Goal: Transaction & Acquisition: Purchase product/service

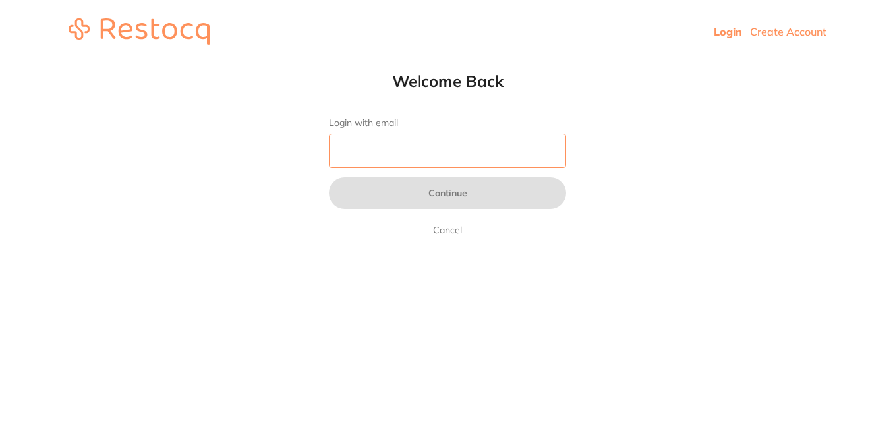
click at [452, 157] on input "Login with email" at bounding box center [447, 151] width 237 height 34
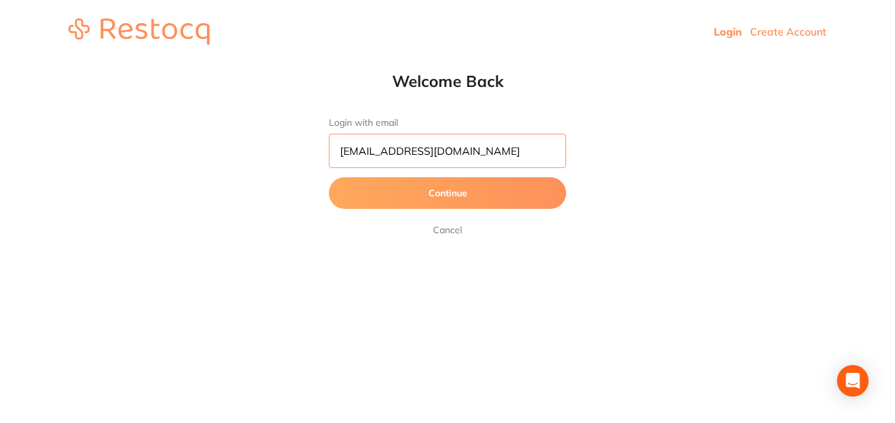
type input "[EMAIL_ADDRESS][DOMAIN_NAME]"
click at [329, 177] on button "Continue" at bounding box center [447, 193] width 237 height 32
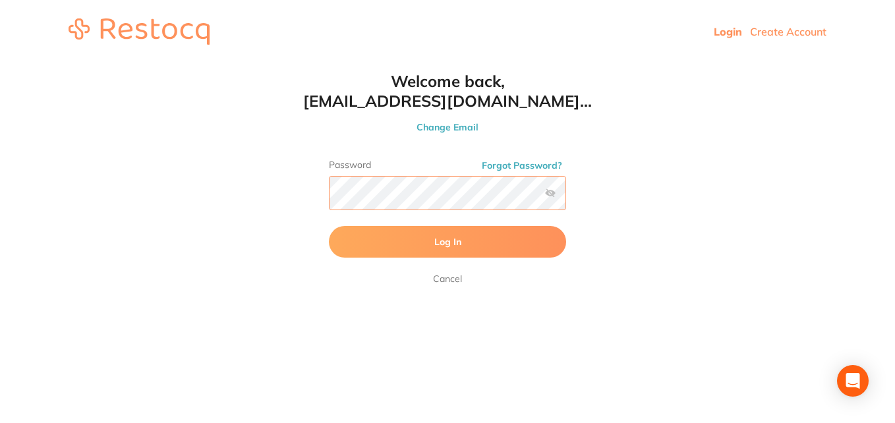
click at [329, 226] on button "Log In" at bounding box center [447, 242] width 237 height 32
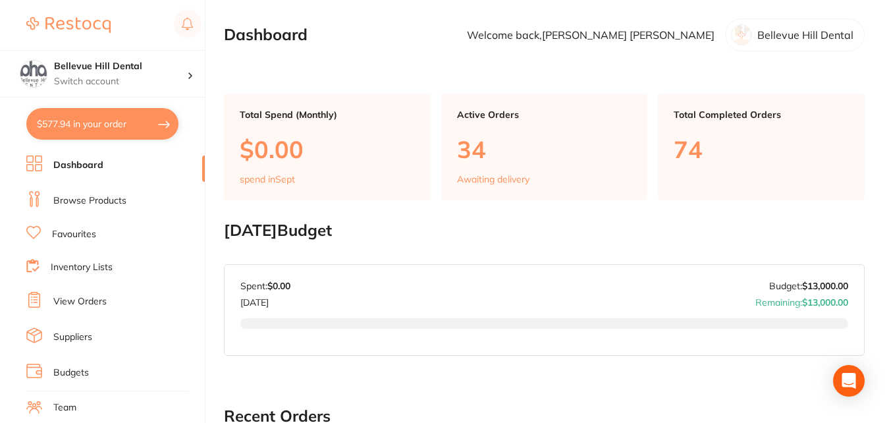
click at [124, 115] on button "$577.94 in your order" at bounding box center [102, 124] width 152 height 32
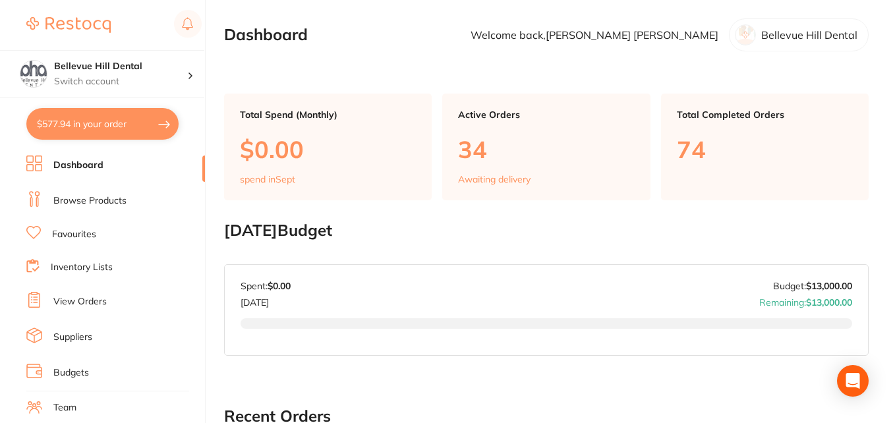
checkbox input "true"
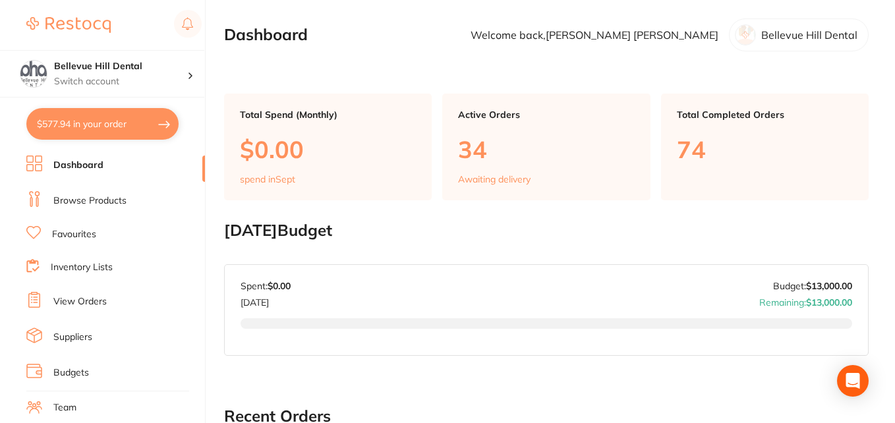
checkbox input "true"
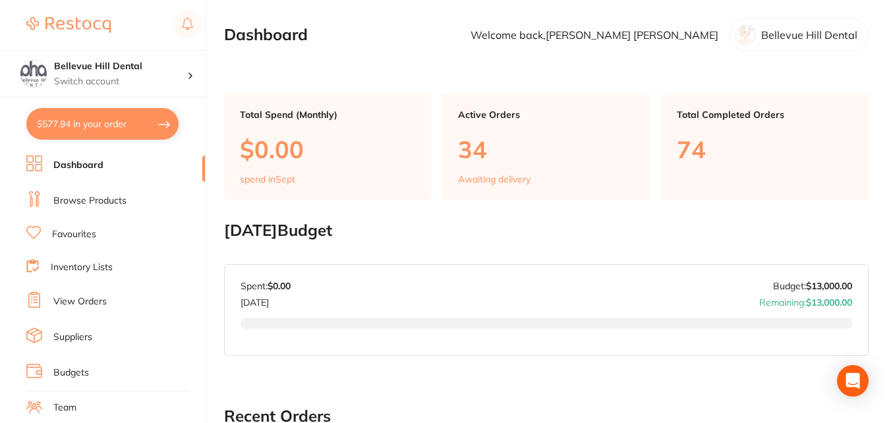
checkbox input "true"
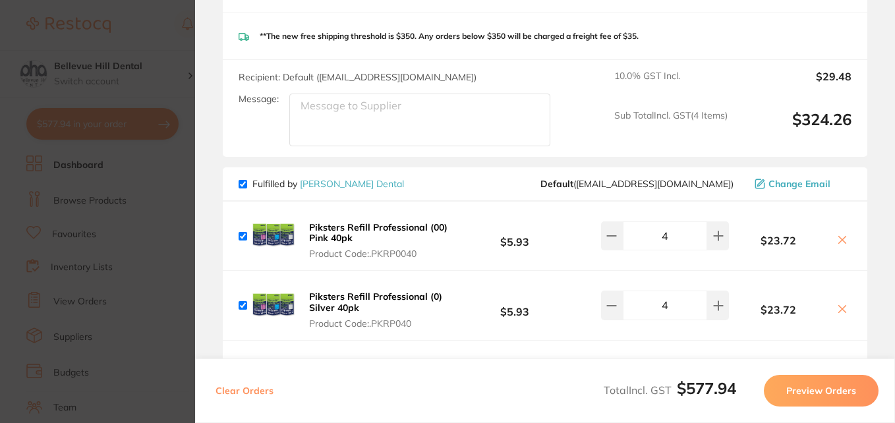
scroll to position [1155, 0]
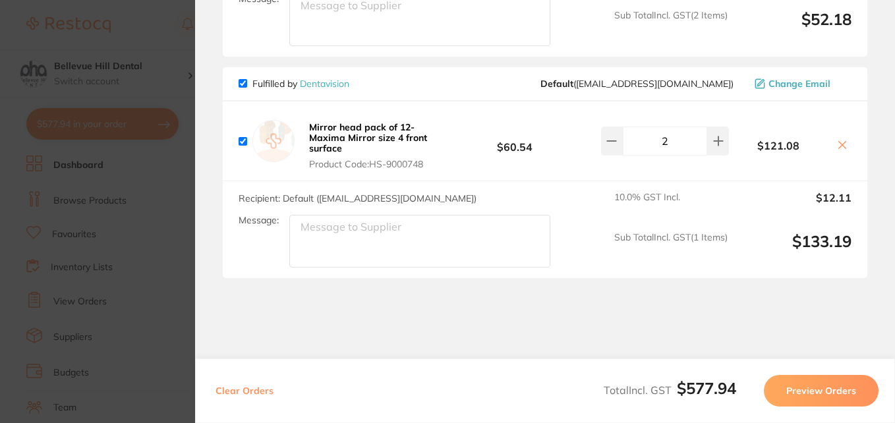
click at [842, 140] on icon at bounding box center [842, 145] width 11 height 11
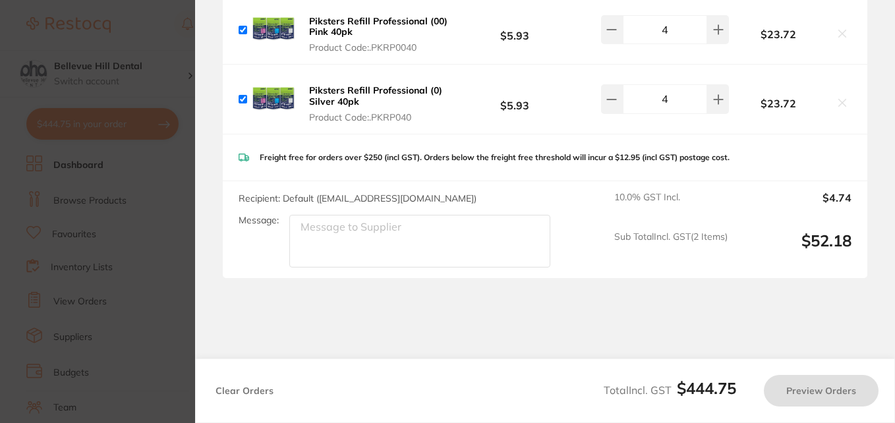
checkbox input "true"
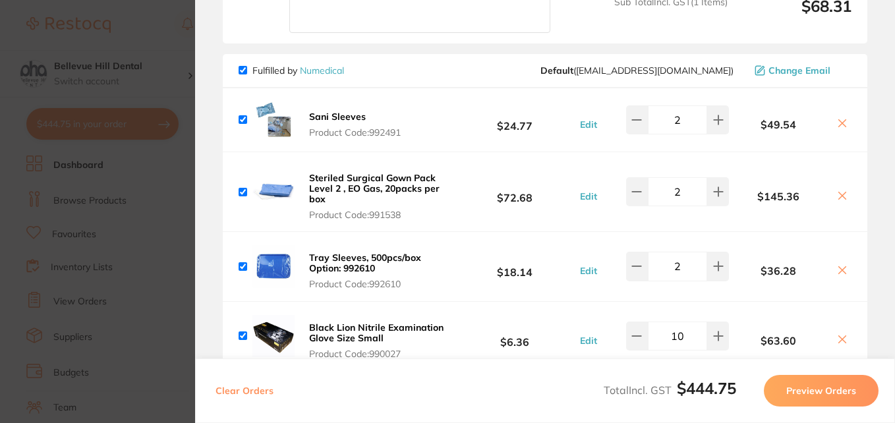
scroll to position [0, 0]
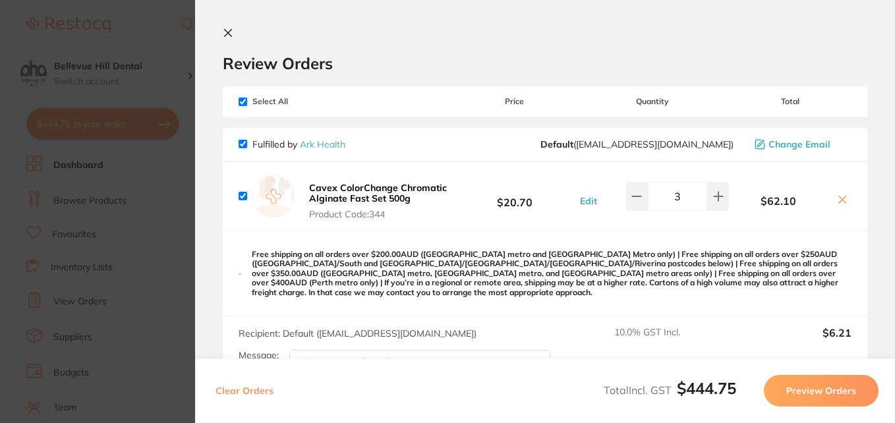
click at [226, 31] on icon at bounding box center [228, 33] width 7 height 7
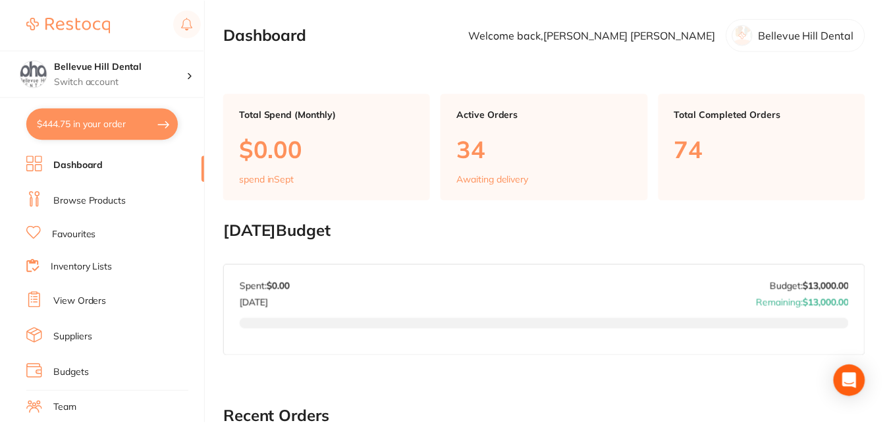
scroll to position [553, 0]
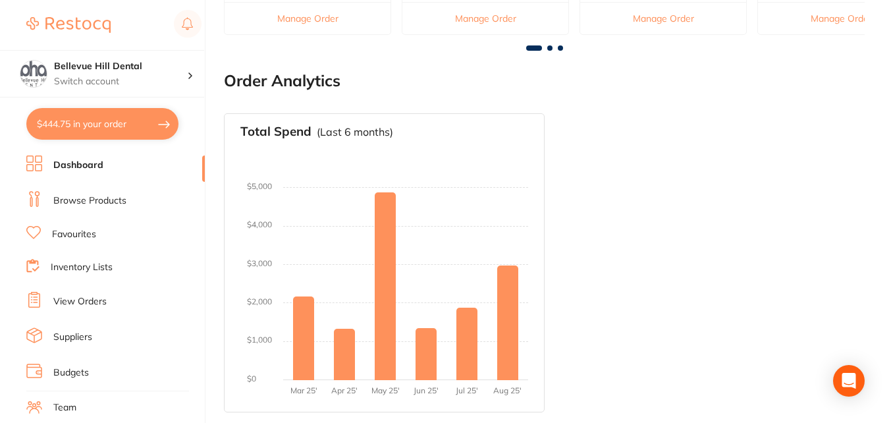
click at [98, 206] on link "Browse Products" at bounding box center [89, 200] width 73 height 13
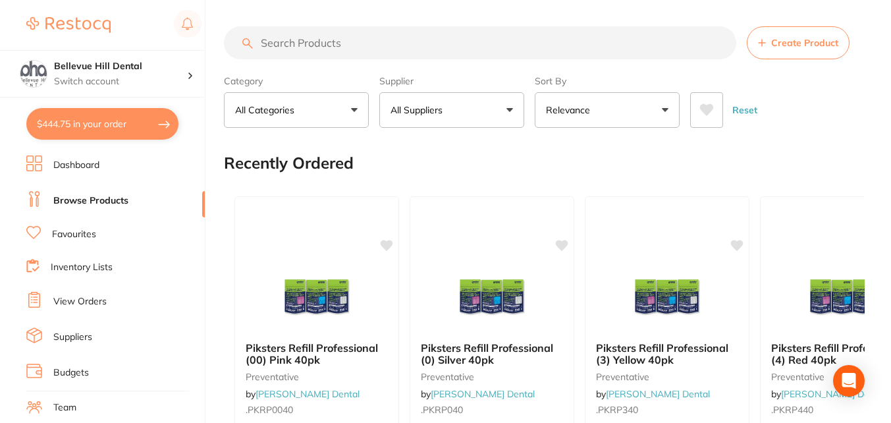
click at [426, 115] on p "All Suppliers" at bounding box center [419, 109] width 57 height 13
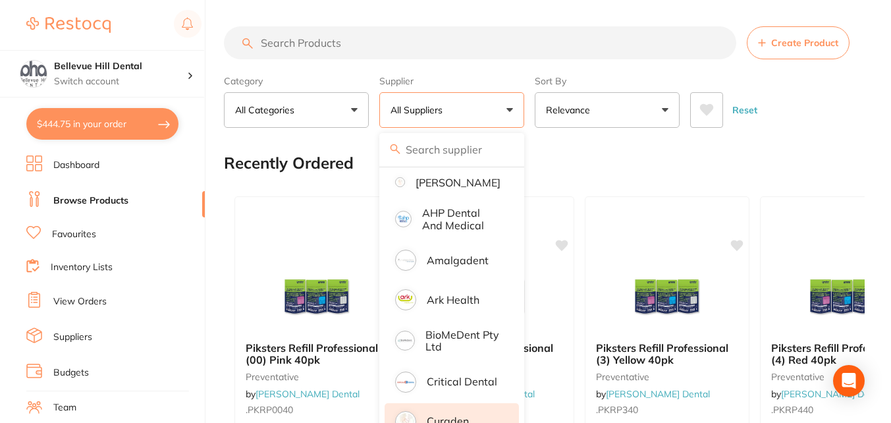
scroll to position [244, 0]
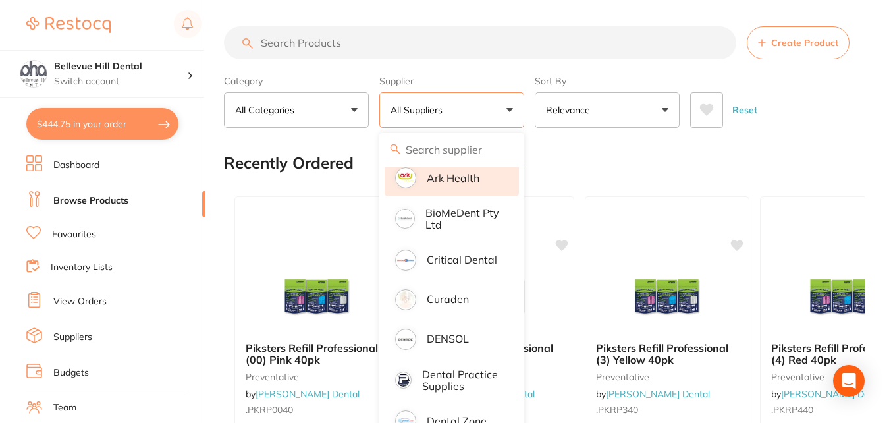
click at [472, 184] on p "Ark Health" at bounding box center [453, 178] width 53 height 12
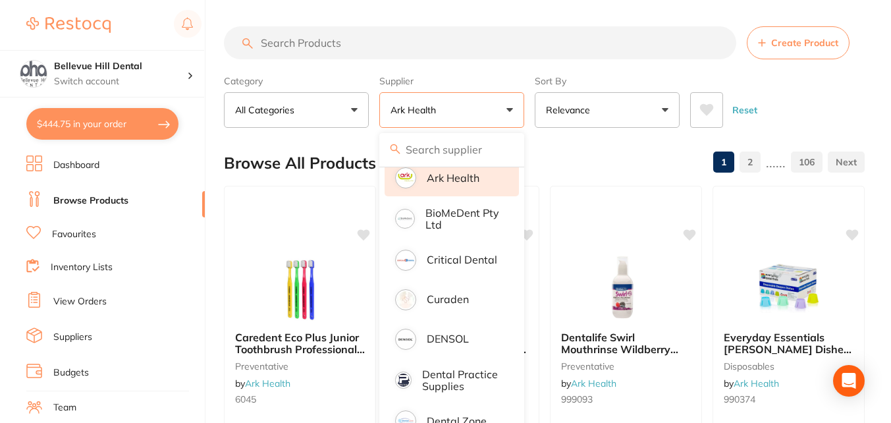
click at [302, 35] on input "search" at bounding box center [480, 42] width 513 height 33
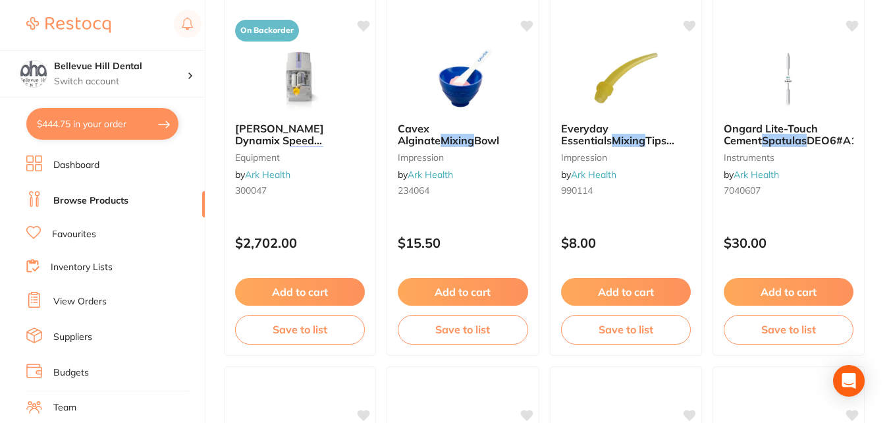
scroll to position [988, 0]
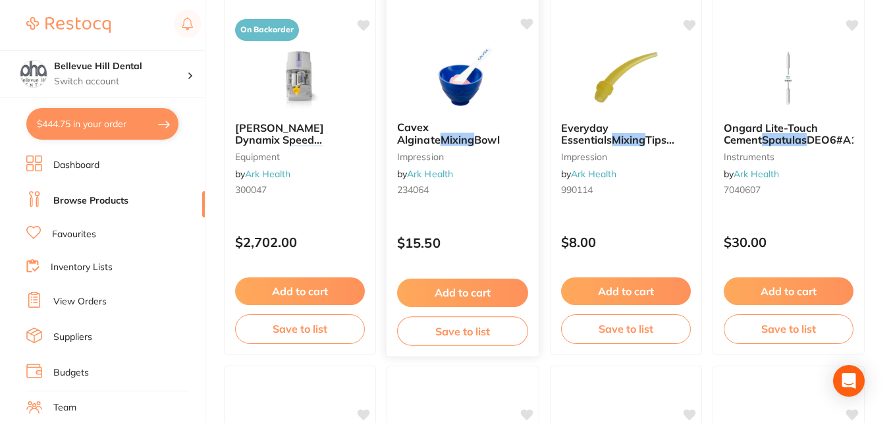
click at [493, 102] on img at bounding box center [463, 77] width 86 height 67
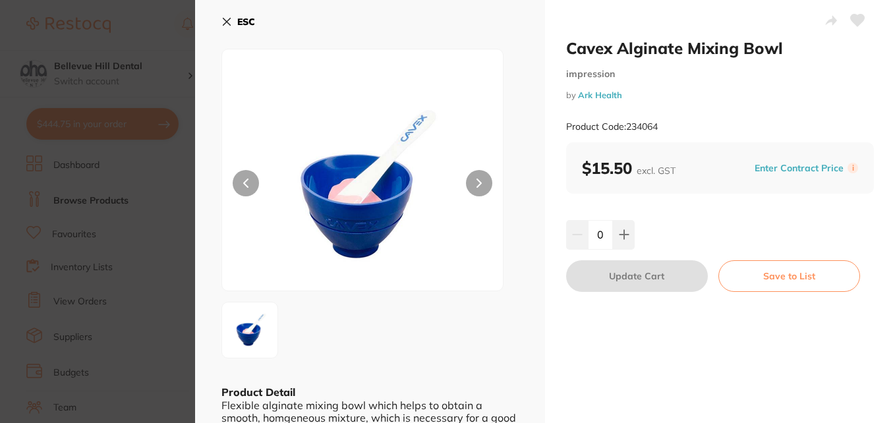
click at [468, 181] on button at bounding box center [479, 183] width 26 height 26
click at [248, 9] on div "ESC Product Detail Flexible alginate mixing bowl which helps to obtain a smooth…" at bounding box center [370, 223] width 350 height 447
click at [246, 15] on button "ESC" at bounding box center [238, 22] width 34 height 22
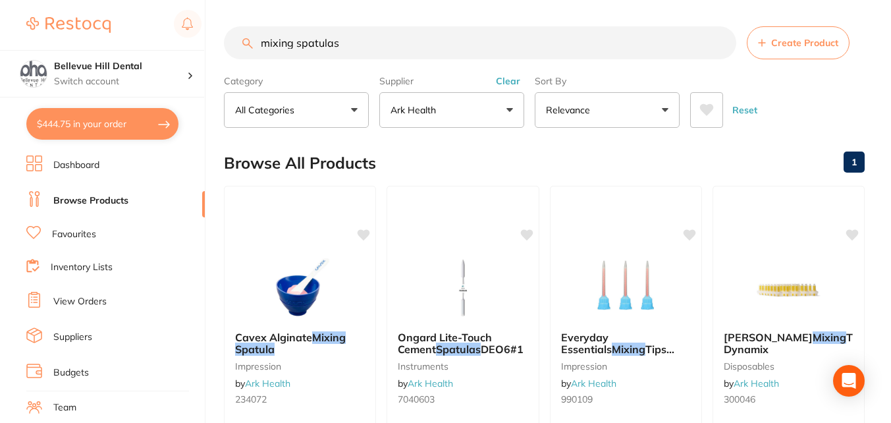
drag, startPoint x: 335, startPoint y: 45, endPoint x: 232, endPoint y: 47, distance: 102.8
click at [232, 47] on input "mixing spatulas" at bounding box center [480, 42] width 513 height 33
type input "s"
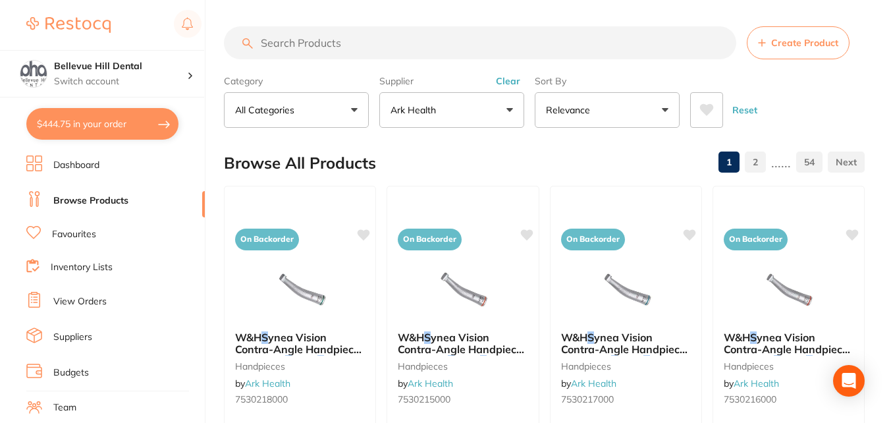
click at [428, 126] on button "Ark Health" at bounding box center [451, 110] width 145 height 36
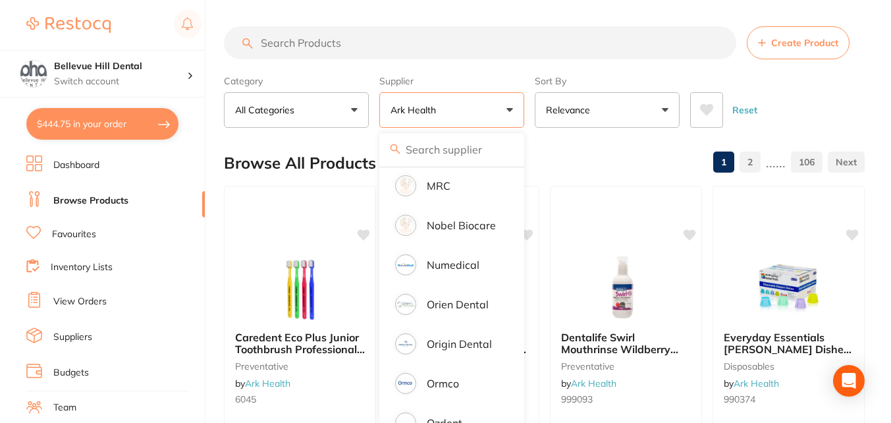
scroll to position [1415, 0]
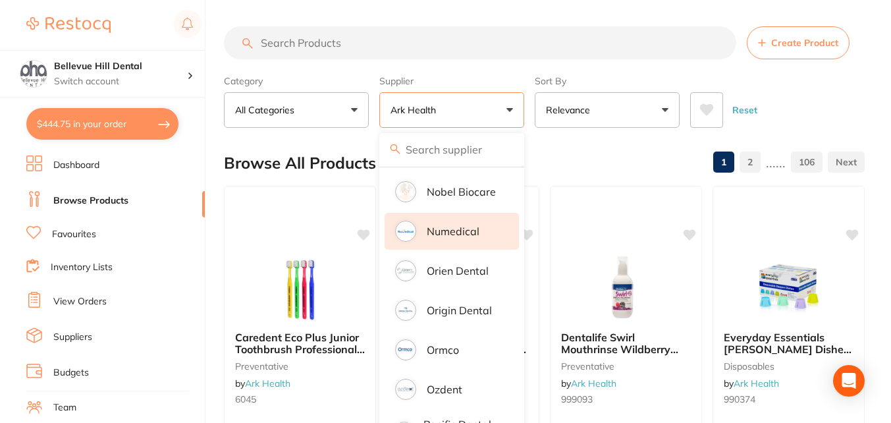
click at [478, 244] on li "Numedical" at bounding box center [452, 231] width 134 height 37
click at [366, 52] on input "search" at bounding box center [480, 42] width 513 height 33
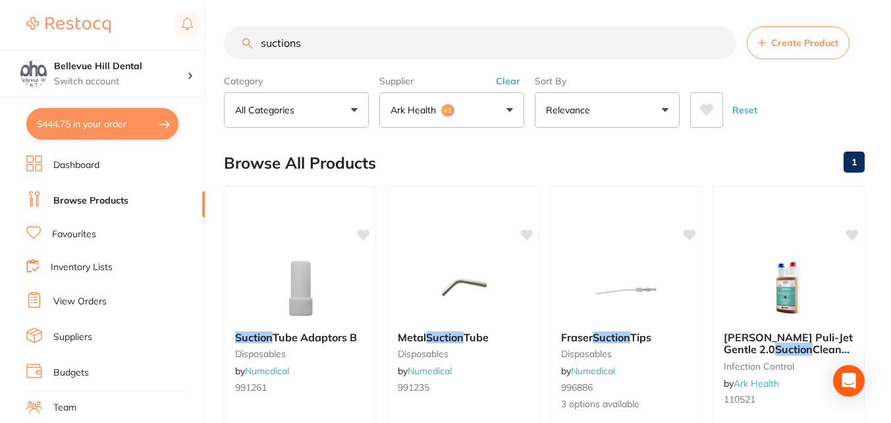
scroll to position [1, 0]
drag, startPoint x: 343, startPoint y: 42, endPoint x: 251, endPoint y: 50, distance: 92.0
click at [251, 50] on input "suctions" at bounding box center [480, 42] width 513 height 33
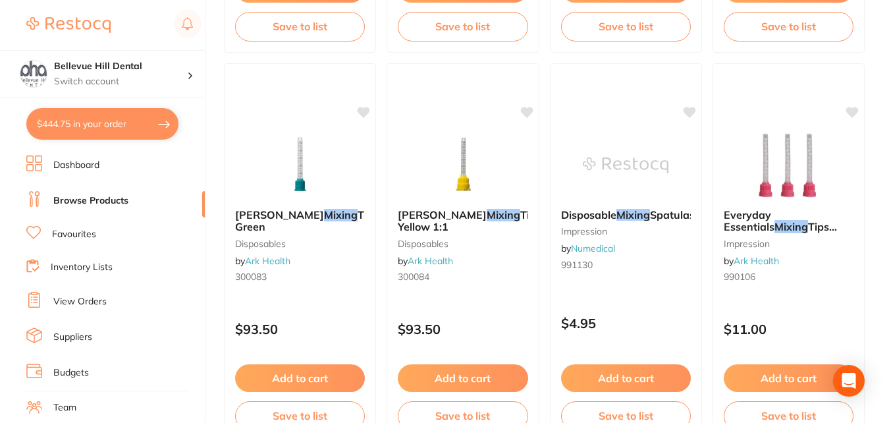
scroll to position [2459, 0]
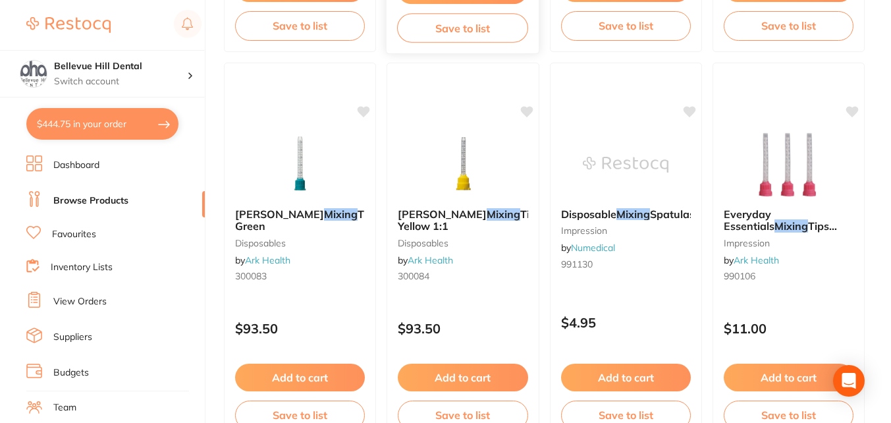
type input "mixing bowls"
click at [96, 152] on section "Bellevue Hill Dental Switch account [GEOGRAPHIC_DATA] Dental $444.75 in your or…" at bounding box center [103, 211] width 206 height 423
click at [95, 156] on li "Dashboard" at bounding box center [115, 165] width 179 height 20
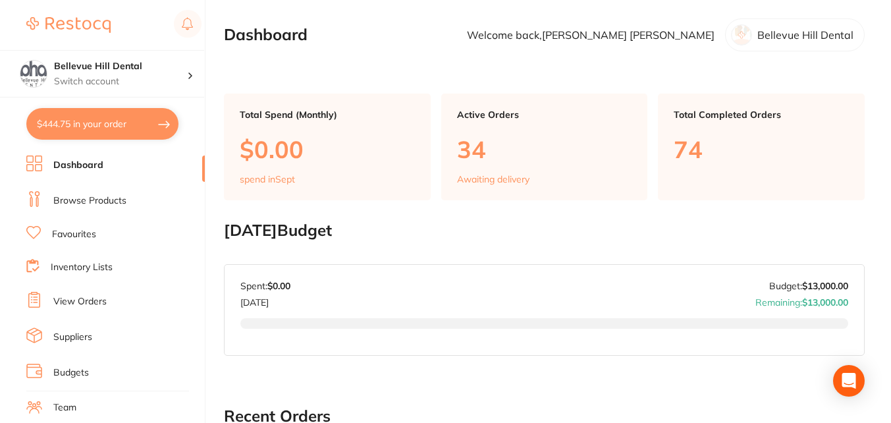
click at [115, 204] on link "Browse Products" at bounding box center [89, 200] width 73 height 13
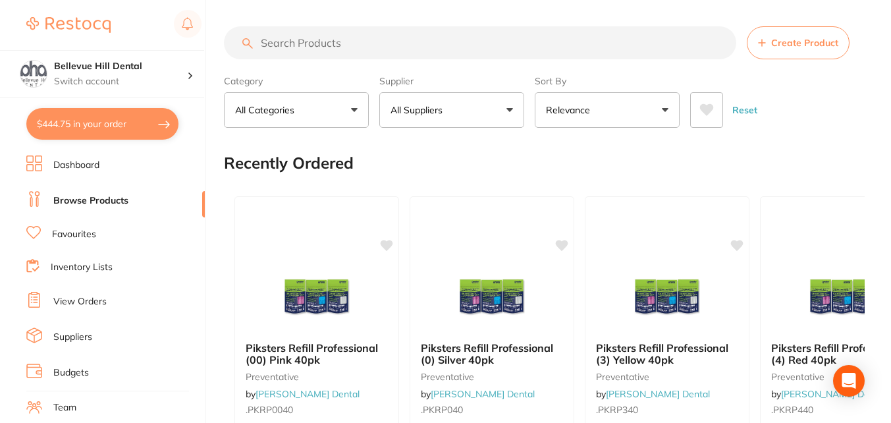
click at [316, 43] on input "search" at bounding box center [480, 42] width 513 height 33
type input "mixing [PERSON_NAME]"
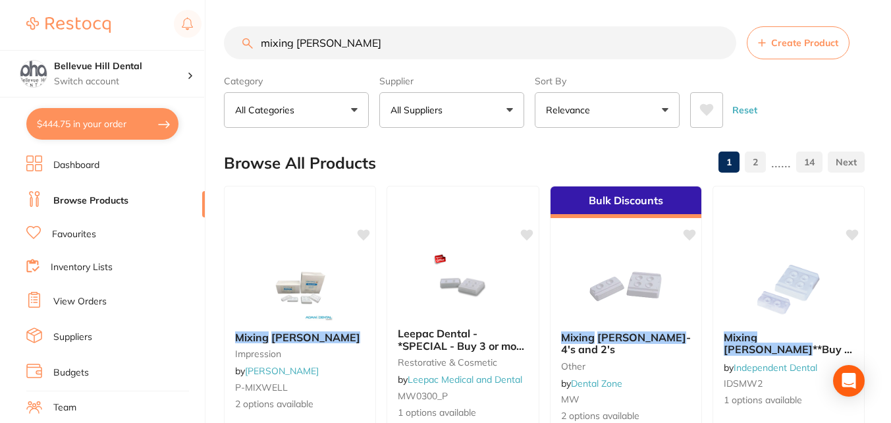
click at [480, 105] on button "All Suppliers" at bounding box center [451, 110] width 145 height 36
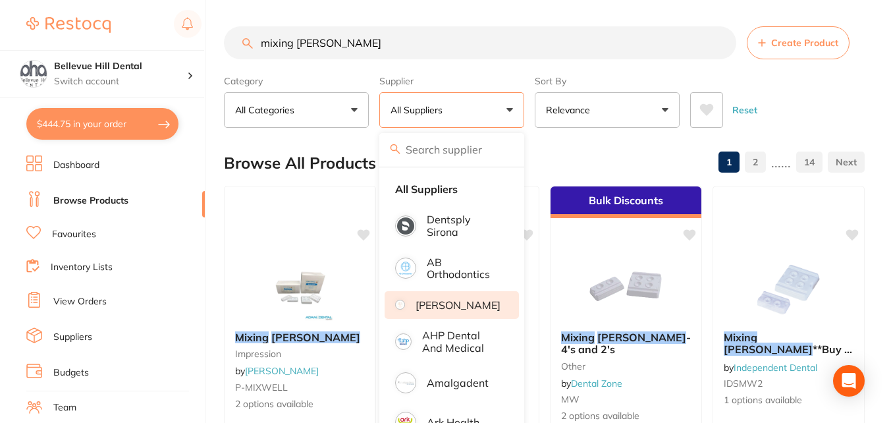
click at [464, 304] on p "[PERSON_NAME]" at bounding box center [458, 305] width 85 height 12
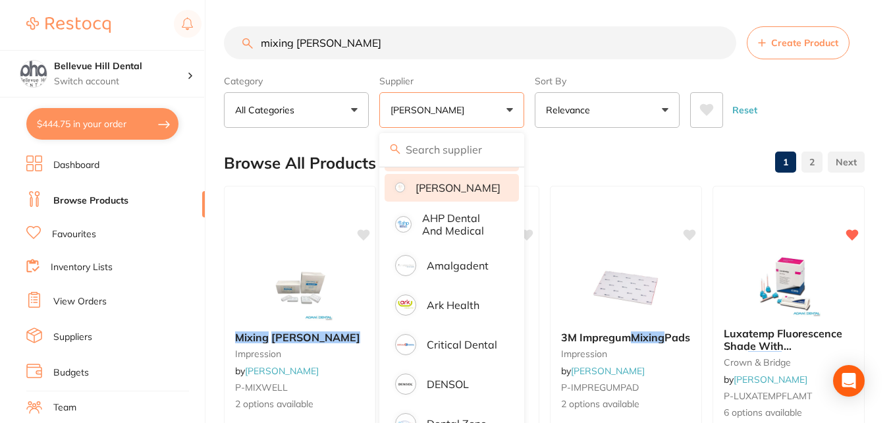
scroll to position [170, 0]
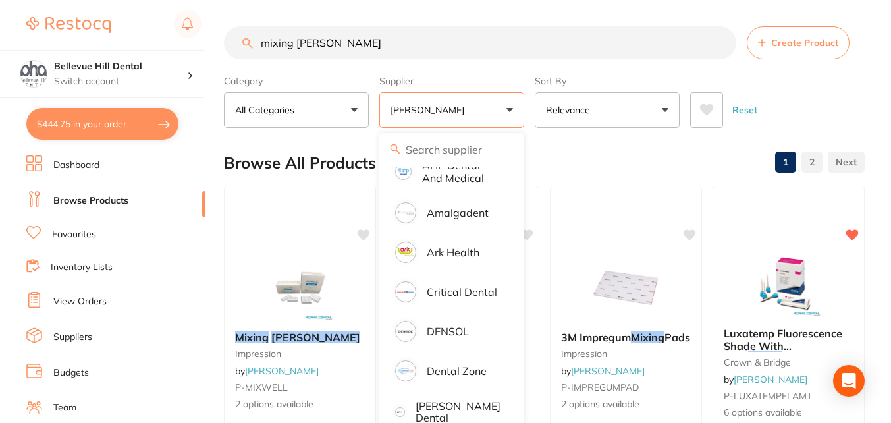
click at [451, 255] on p "Ark Health" at bounding box center [453, 252] width 53 height 12
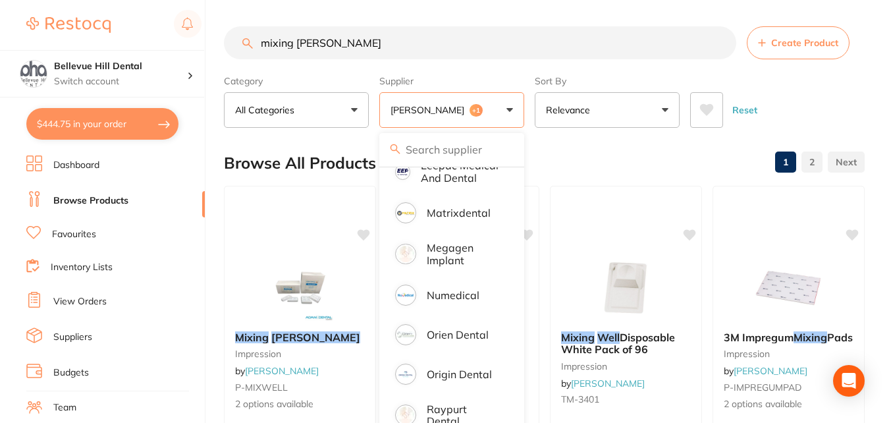
scroll to position [783, 0]
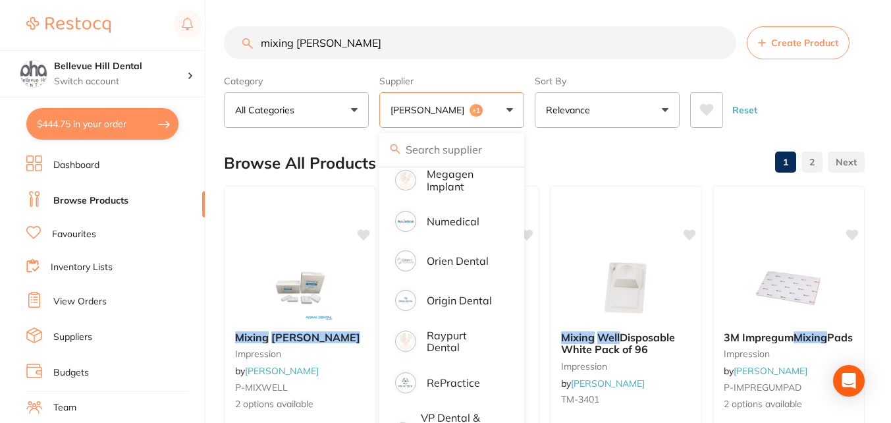
click at [453, 240] on li "Numedical" at bounding box center [452, 221] width 134 height 37
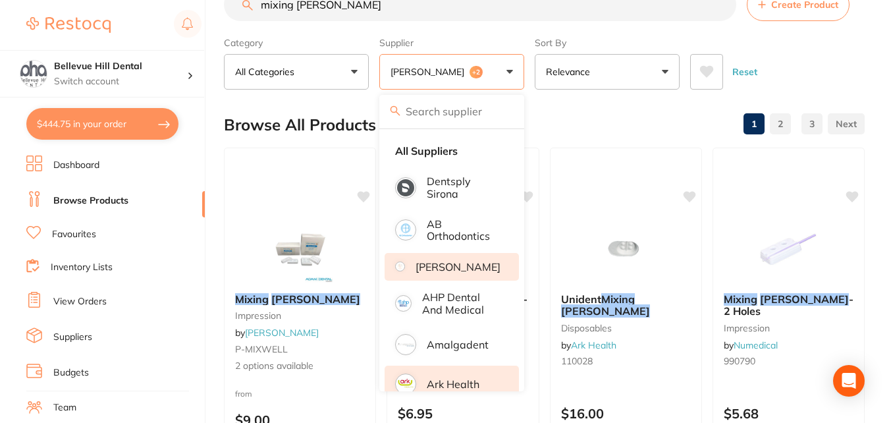
scroll to position [0, 0]
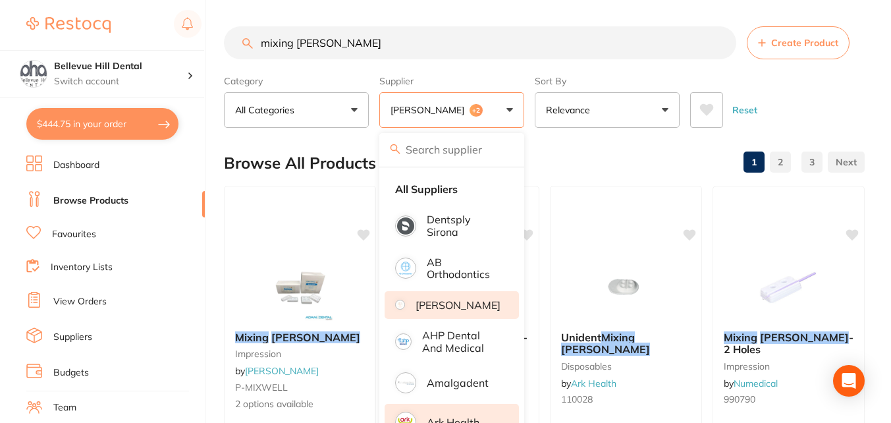
click at [842, 103] on div "Reset" at bounding box center [772, 105] width 164 height 46
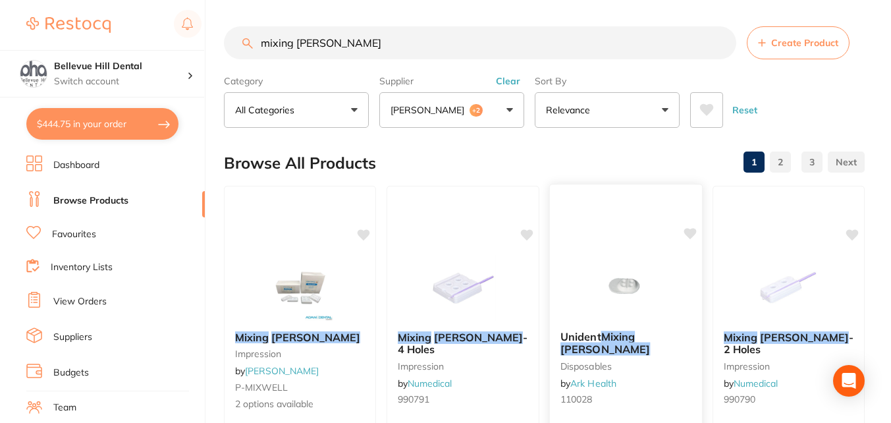
scroll to position [86, 0]
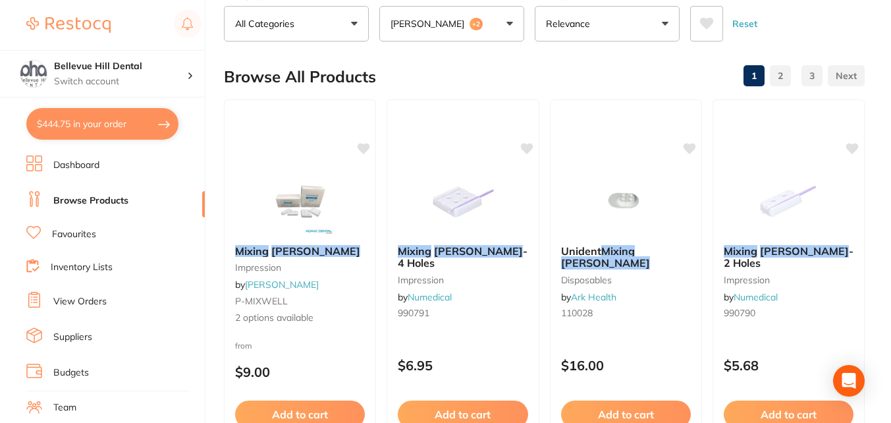
click at [115, 125] on button "$444.75 in your order" at bounding box center [102, 124] width 152 height 32
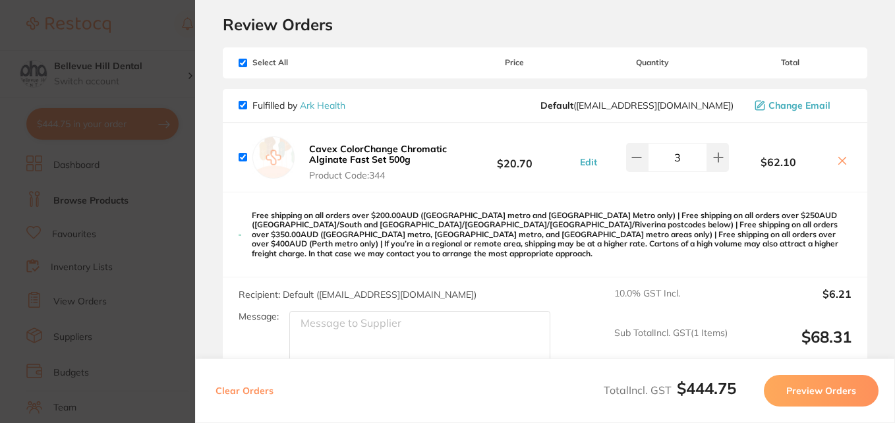
scroll to position [38, 0]
click at [331, 101] on link "Ark Health" at bounding box center [322, 107] width 45 height 12
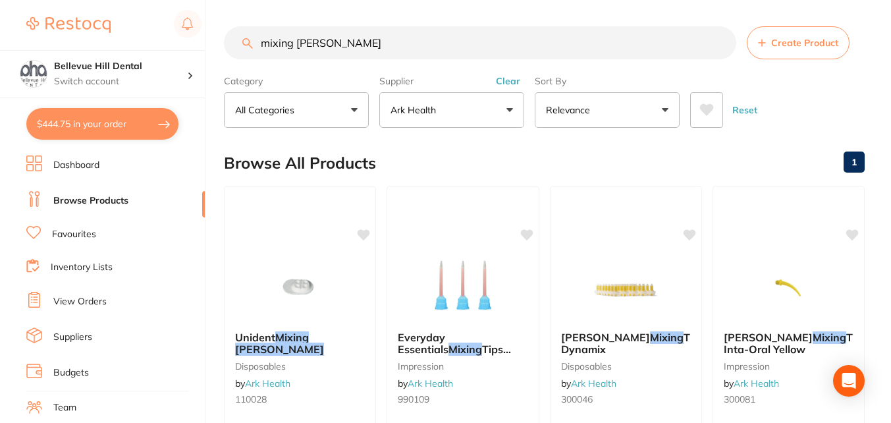
click at [80, 229] on link "Favourites" at bounding box center [74, 234] width 44 height 13
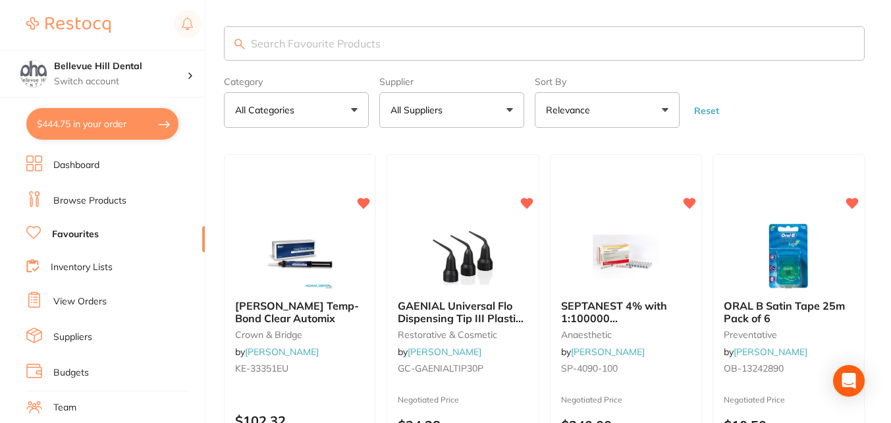
click at [436, 113] on p "All Suppliers" at bounding box center [419, 109] width 57 height 13
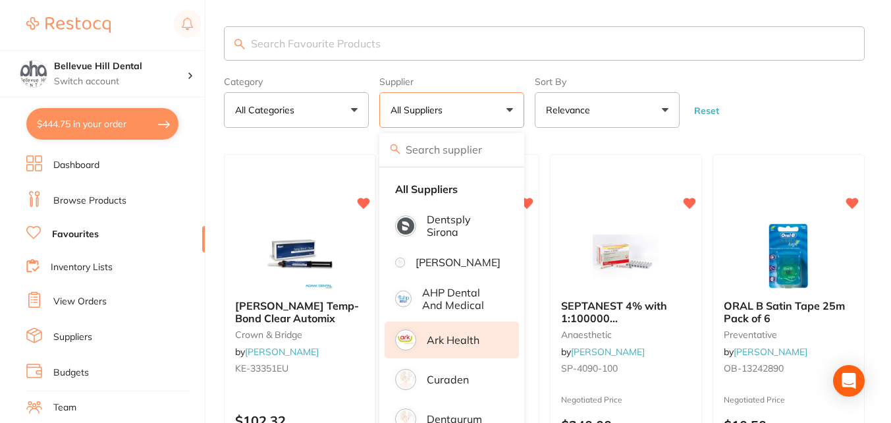
click at [462, 346] on p "Ark Health" at bounding box center [453, 340] width 53 height 12
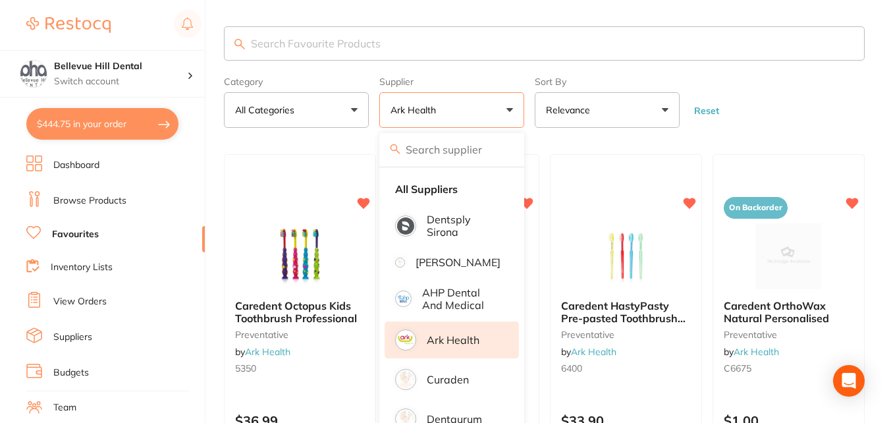
click at [839, 84] on form "Category All Categories All Categories disposables impression infection control…" at bounding box center [544, 99] width 641 height 57
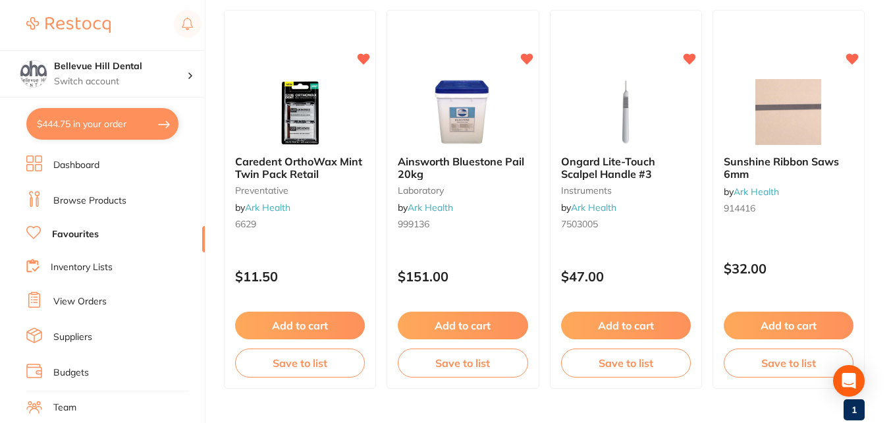
scroll to position [1736, 0]
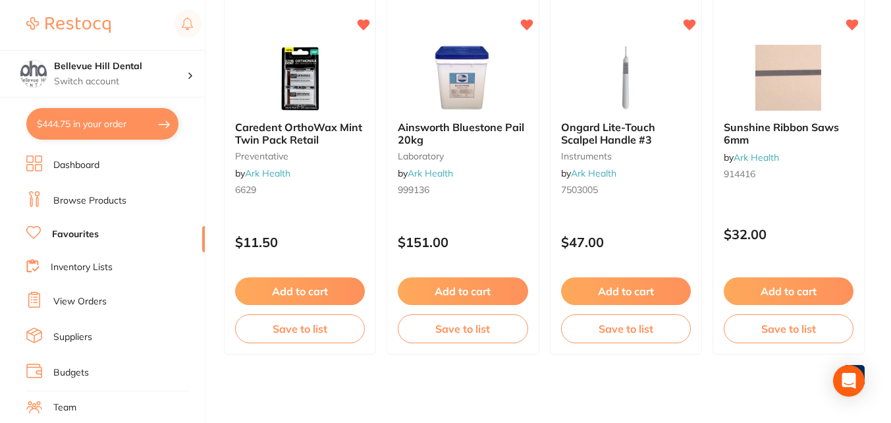
click at [100, 200] on link "Browse Products" at bounding box center [89, 200] width 73 height 13
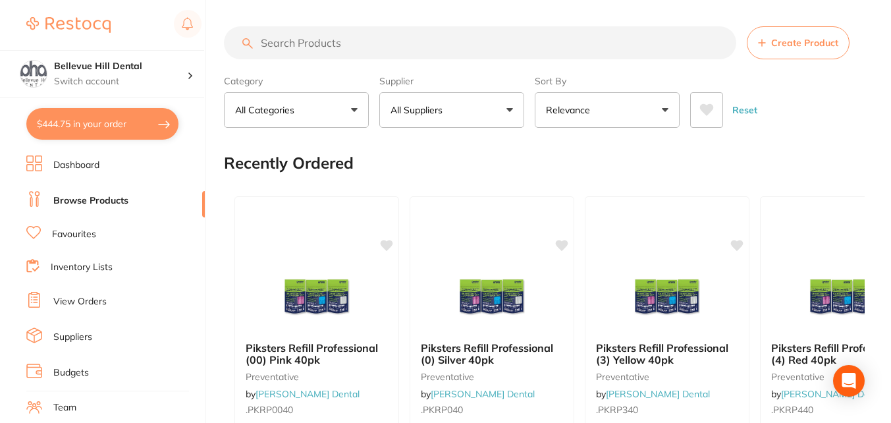
click at [494, 94] on button "All Suppliers" at bounding box center [451, 110] width 145 height 36
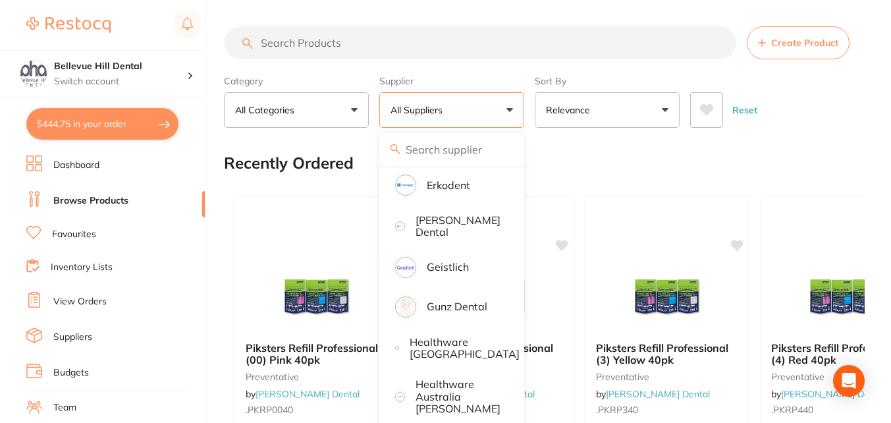
scroll to position [630, 0]
click at [461, 190] on p "Erkodent" at bounding box center [448, 185] width 43 height 12
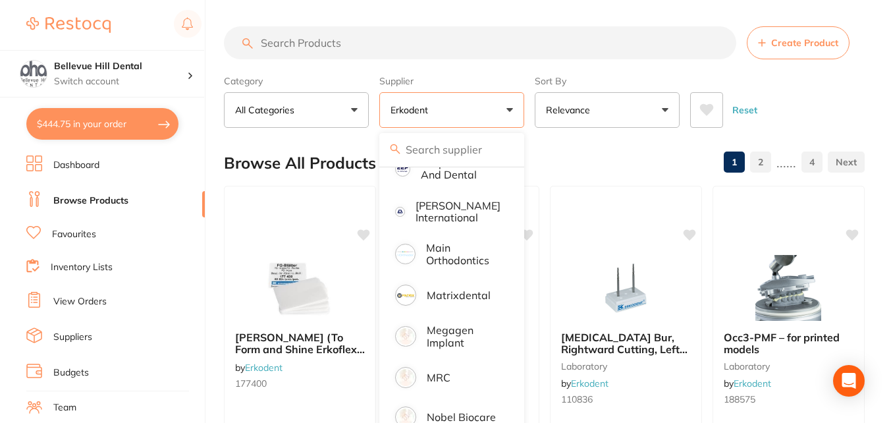
scroll to position [1209, 0]
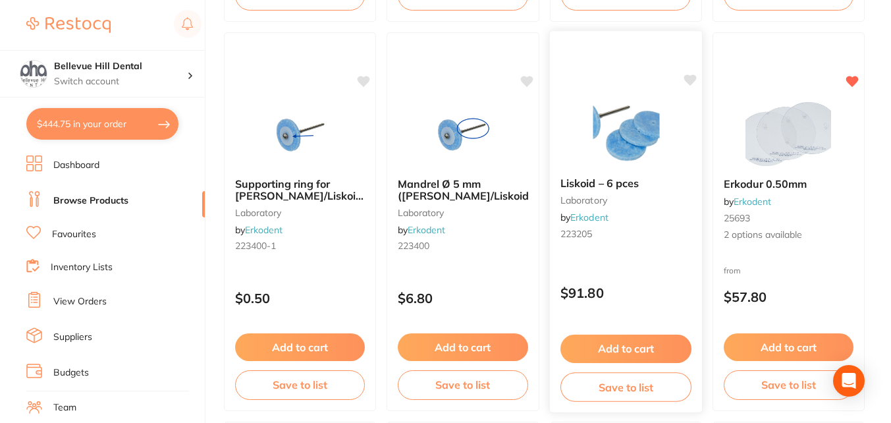
scroll to position [933, 0]
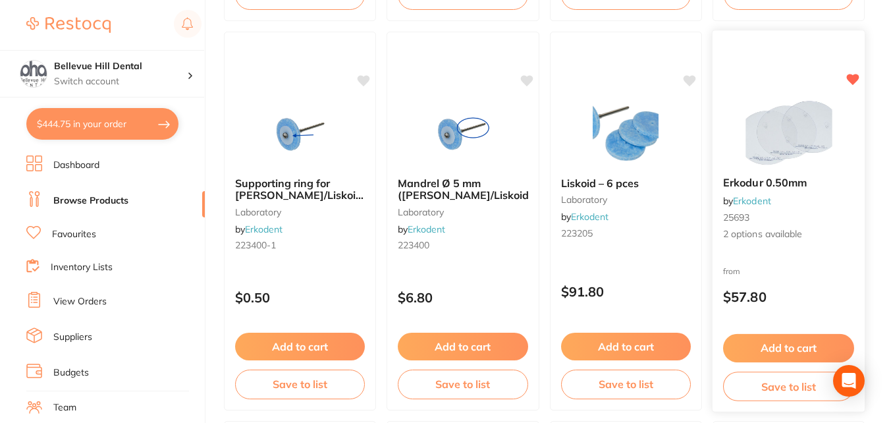
click at [806, 165] on img at bounding box center [789, 132] width 86 height 67
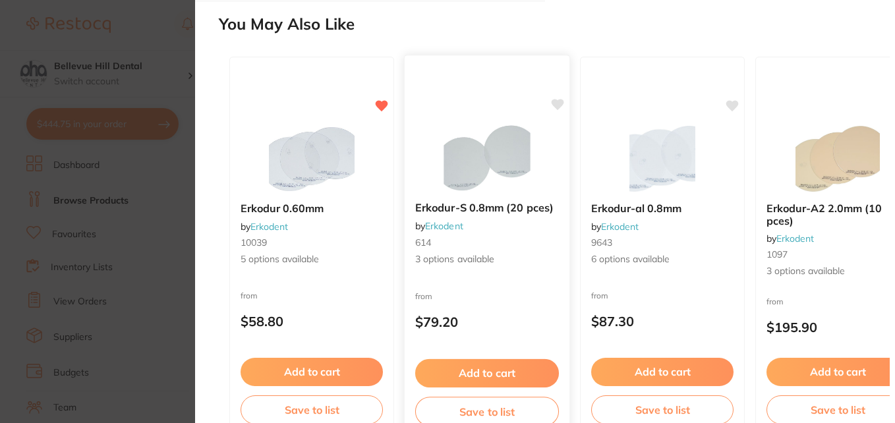
scroll to position [511, 0]
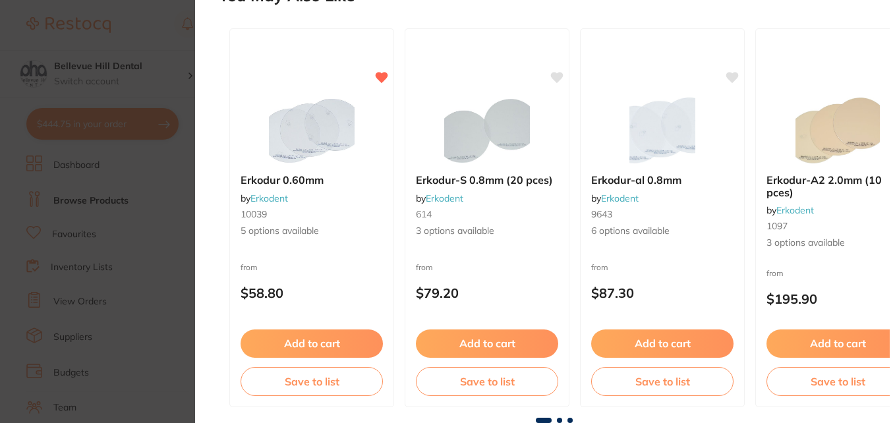
click at [559, 420] on span at bounding box center [559, 420] width 5 height 5
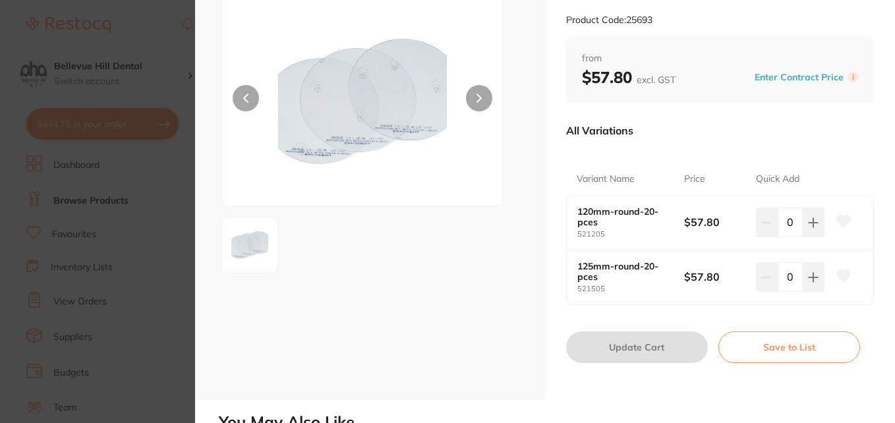
scroll to position [0, 0]
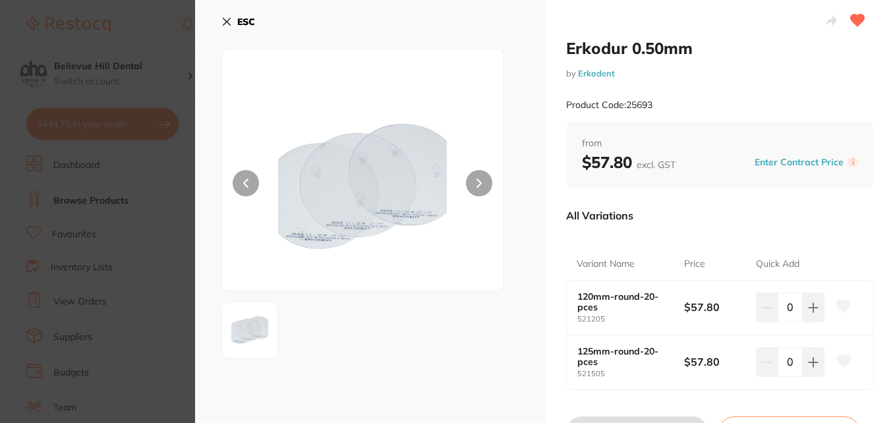
click at [248, 24] on b "ESC" at bounding box center [246, 22] width 18 height 12
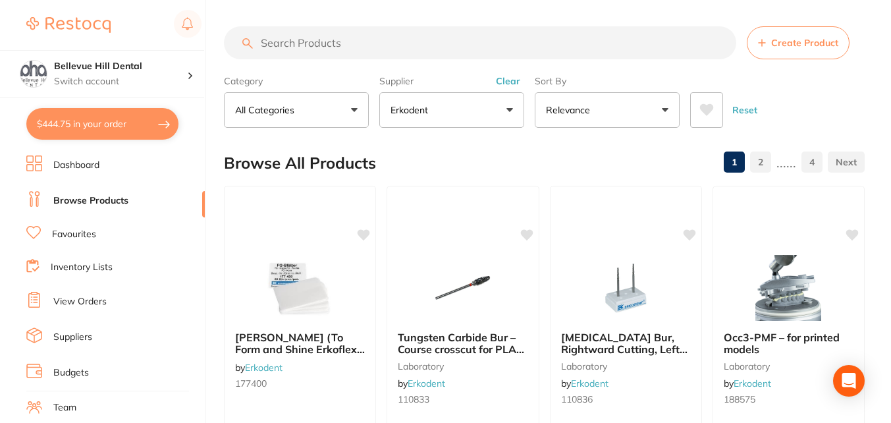
click at [379, 36] on input "search" at bounding box center [480, 42] width 513 height 33
type input "erkodur"
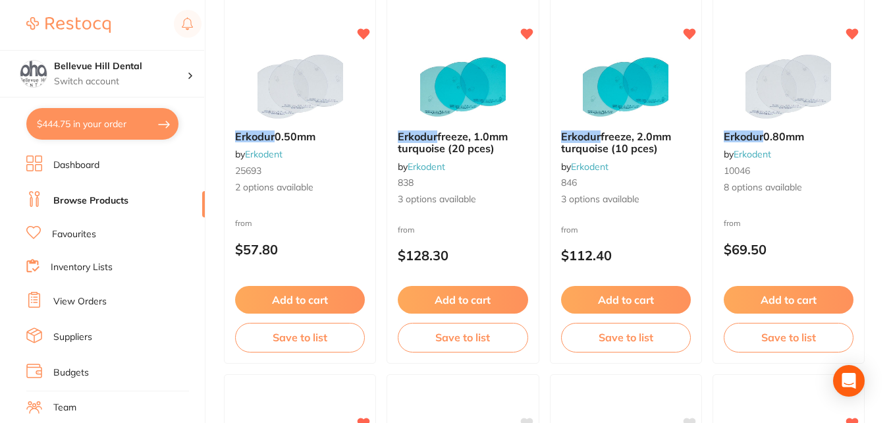
scroll to position [202, 0]
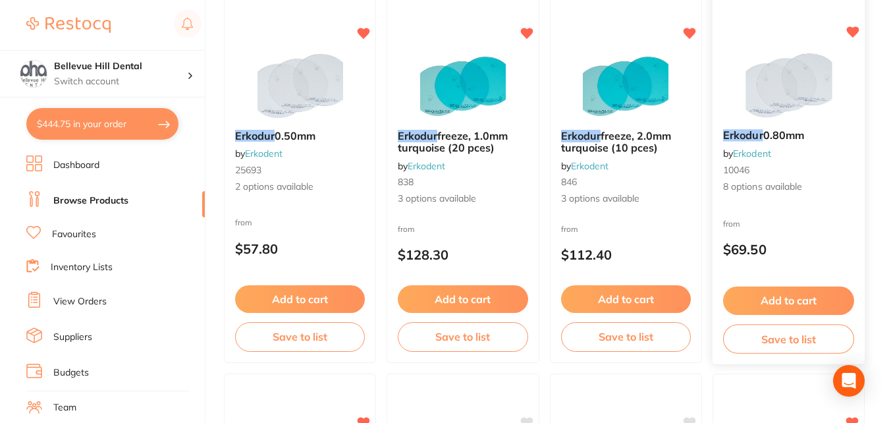
click at [794, 185] on span "8 options available" at bounding box center [788, 187] width 131 height 13
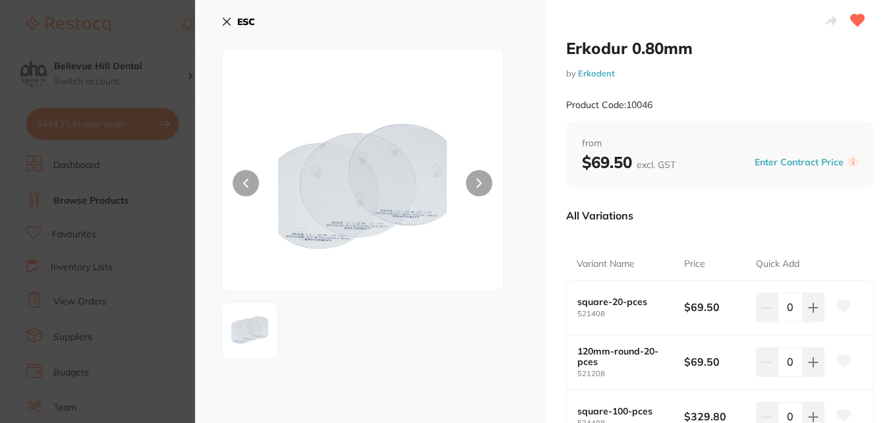
scroll to position [122, 0]
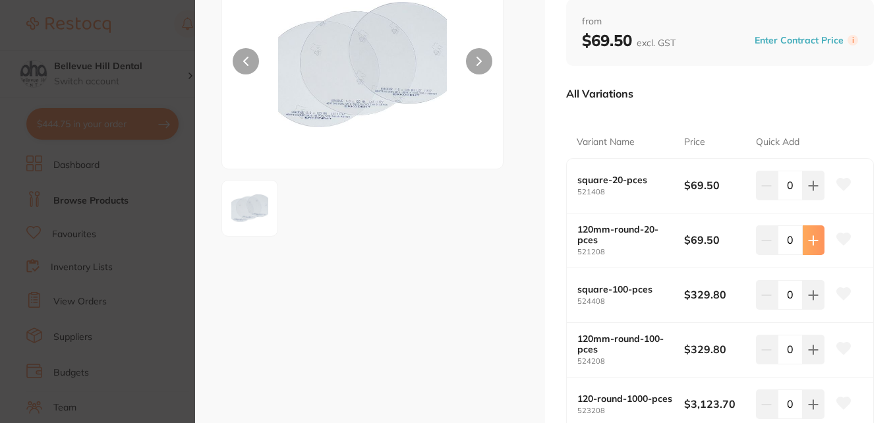
click at [811, 240] on icon at bounding box center [812, 240] width 9 height 9
click at [839, 239] on icon at bounding box center [844, 239] width 14 height 12
click at [838, 244] on icon at bounding box center [843, 239] width 14 height 13
click at [809, 236] on icon at bounding box center [813, 240] width 11 height 11
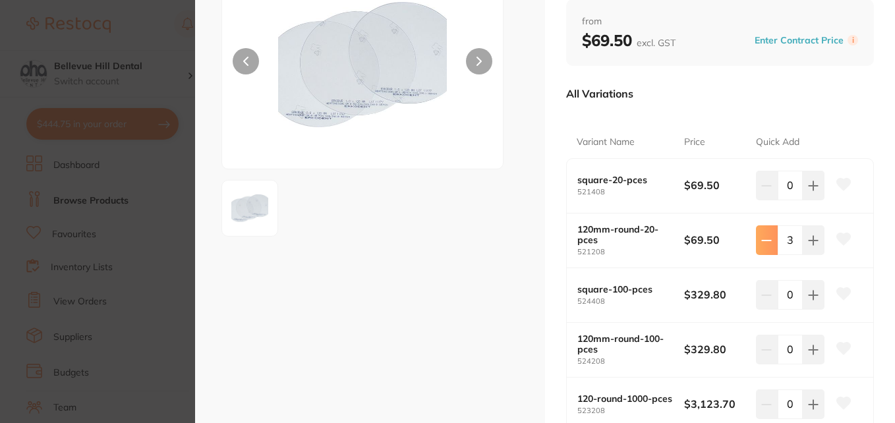
click at [765, 238] on icon at bounding box center [766, 240] width 11 height 11
type input "2"
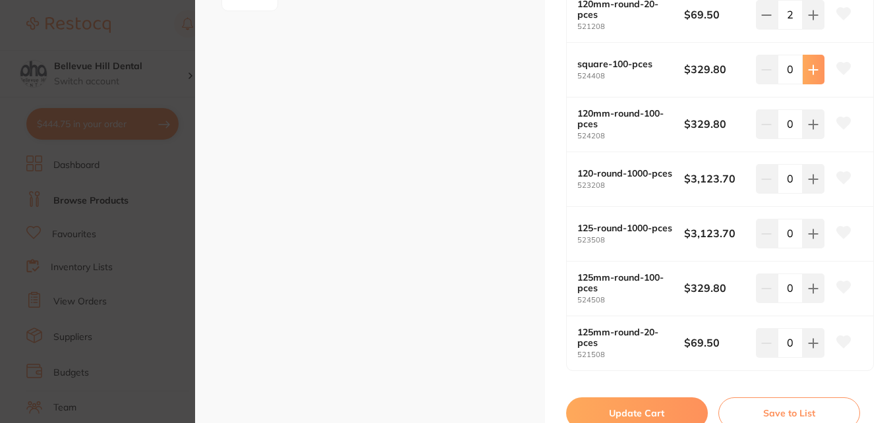
scroll to position [348, 0]
click at [655, 418] on button "Update Cart" at bounding box center [637, 413] width 142 height 32
checkbox input "false"
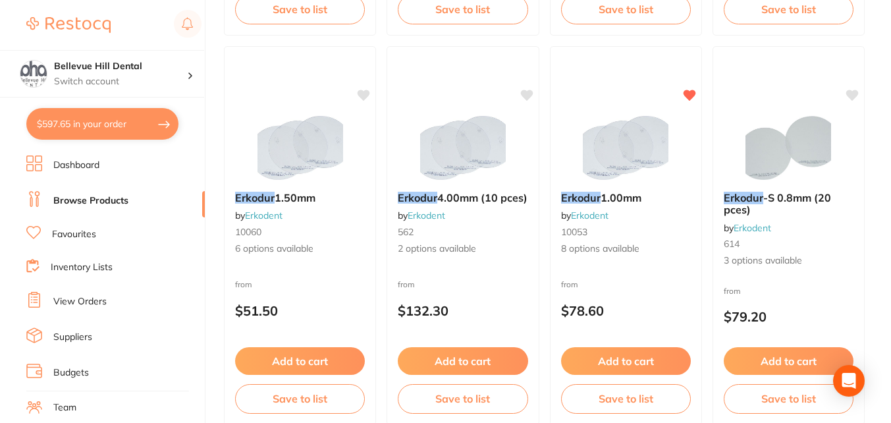
scroll to position [1312, 0]
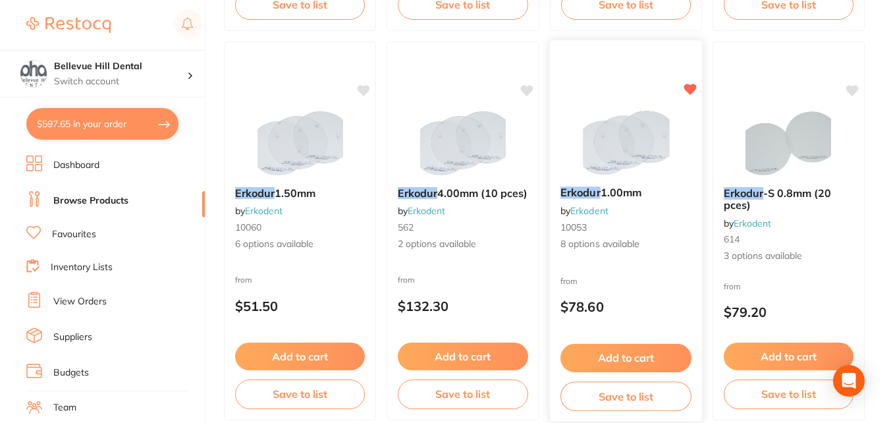
click at [631, 244] on span "8 options available" at bounding box center [626, 244] width 131 height 13
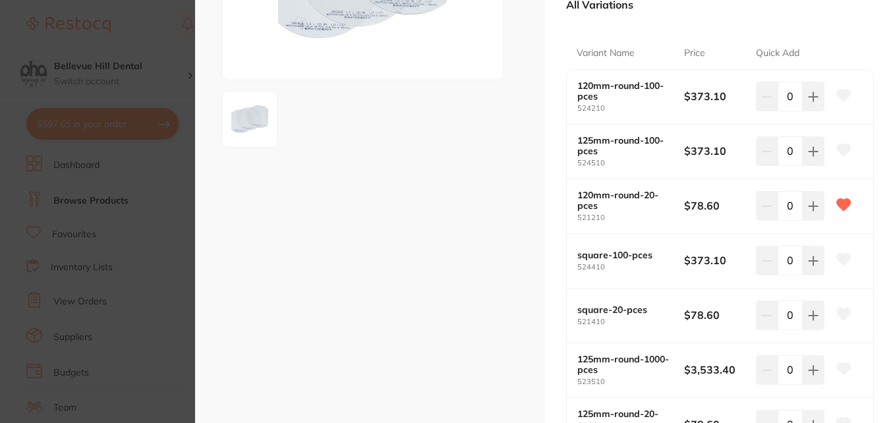
scroll to position [212, 0]
click at [820, 209] on button at bounding box center [813, 204] width 22 height 29
type input "2"
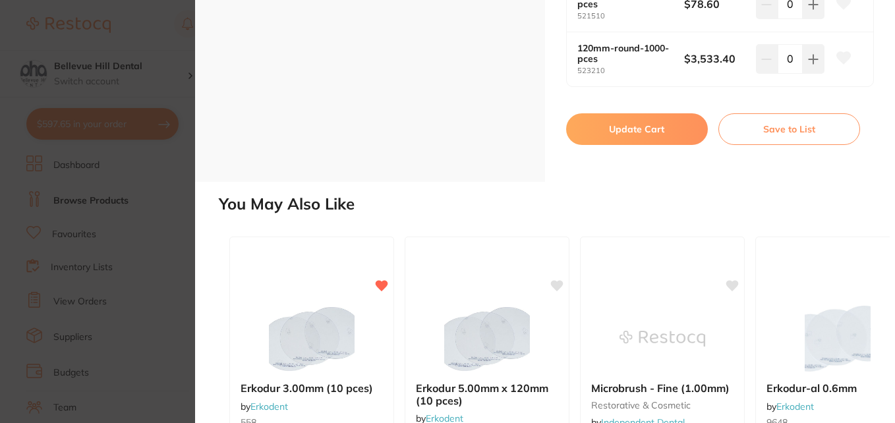
scroll to position [632, 0]
click at [668, 132] on button "Update Cart" at bounding box center [637, 129] width 142 height 32
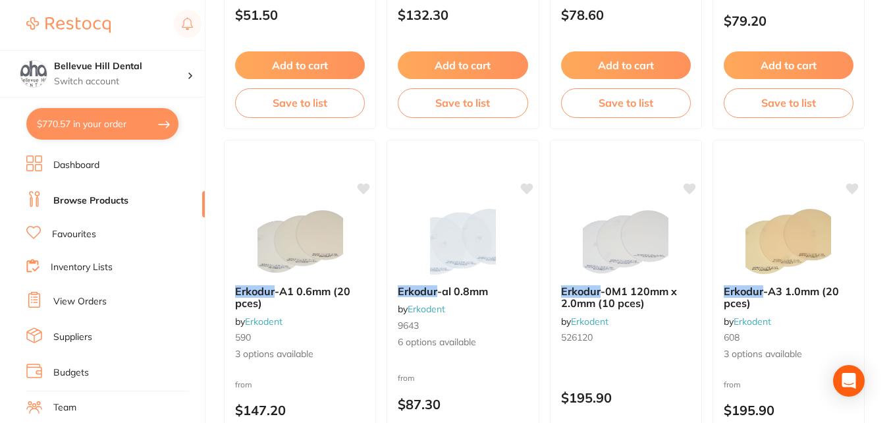
scroll to position [1604, 0]
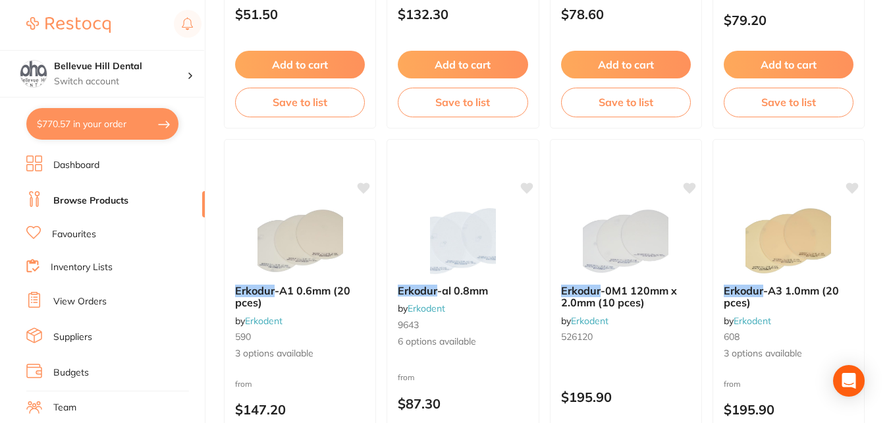
click at [89, 163] on link "Dashboard" at bounding box center [76, 165] width 46 height 13
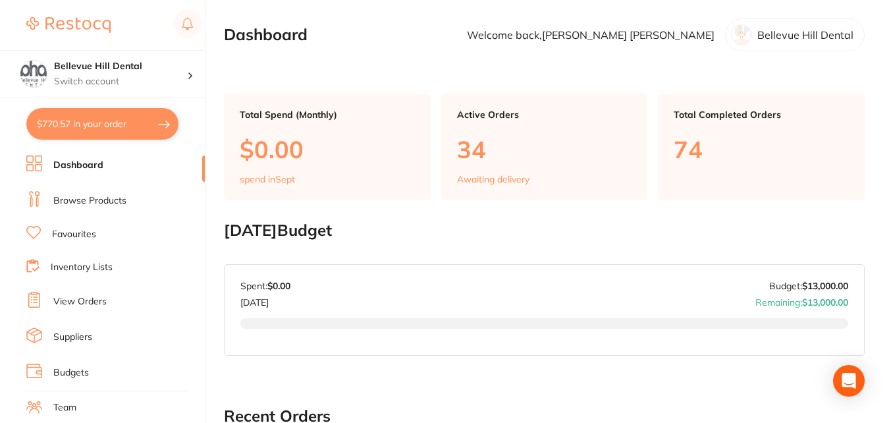
click at [105, 199] on link "Browse Products" at bounding box center [89, 200] width 73 height 13
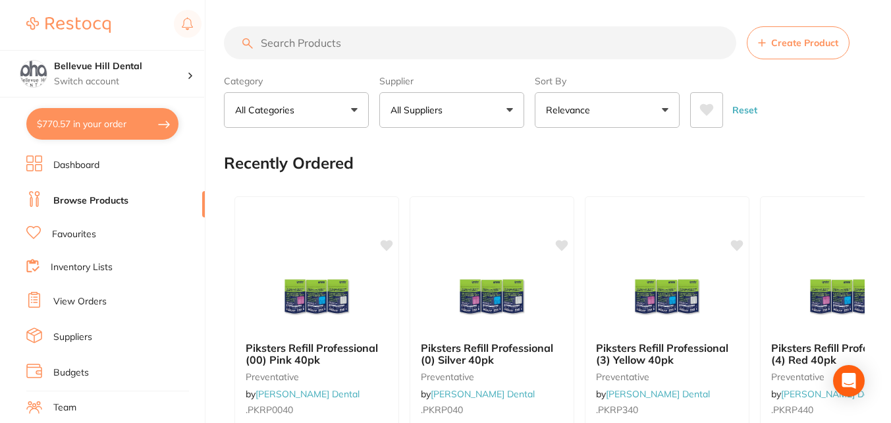
click at [450, 92] on div "Supplier All Suppliers All Suppliers Dentsply Sirona AB Orthodontics [PERSON_NA…" at bounding box center [451, 99] width 145 height 58
click at [448, 99] on button "All Suppliers" at bounding box center [451, 110] width 145 height 36
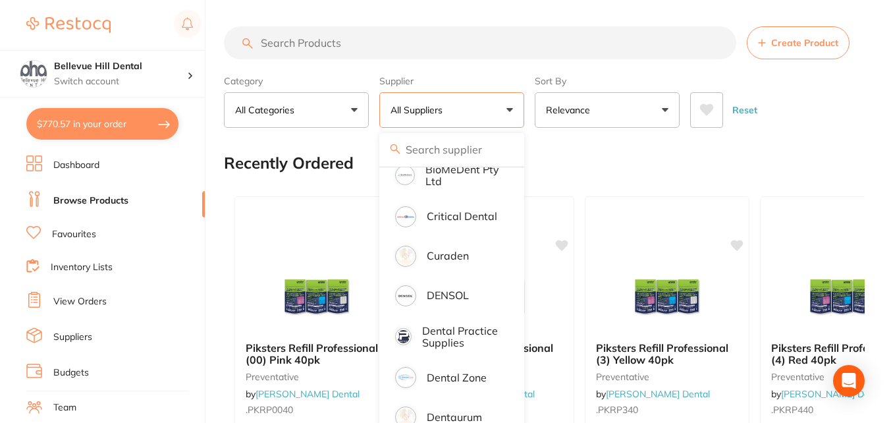
scroll to position [371, 0]
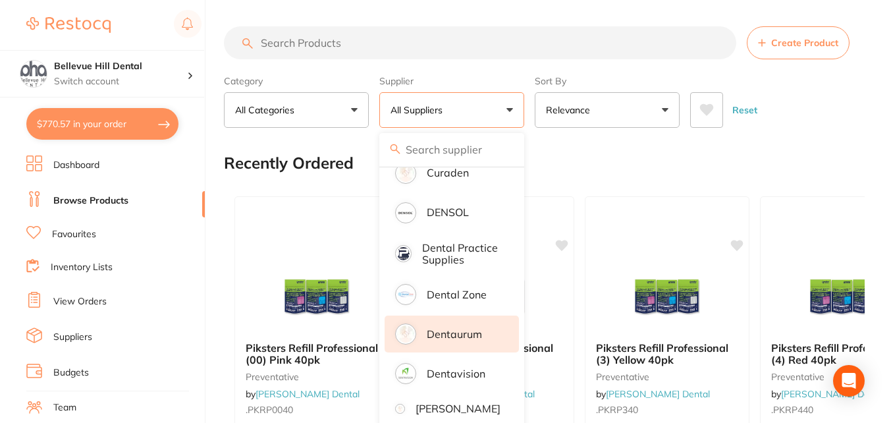
click at [470, 352] on li "Dentaurum" at bounding box center [452, 334] width 134 height 37
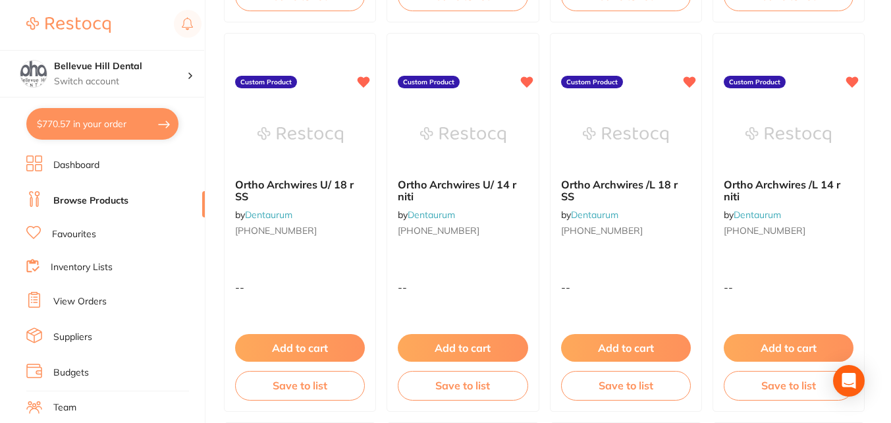
scroll to position [2878, 0]
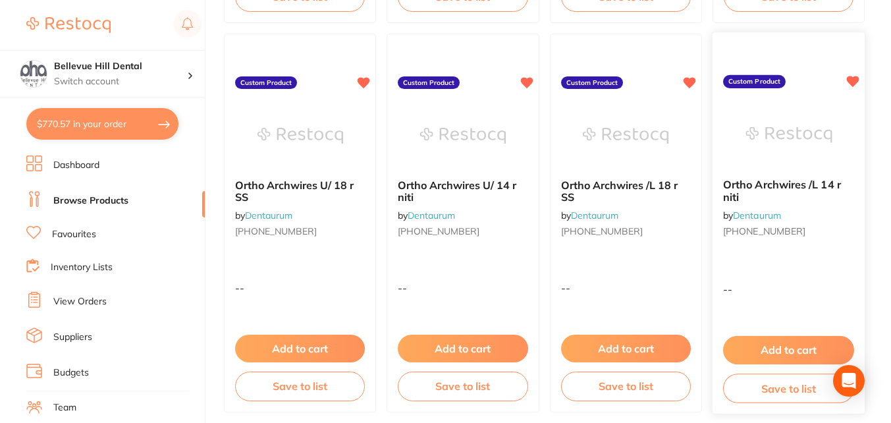
click at [789, 354] on button "Add to cart" at bounding box center [788, 350] width 131 height 28
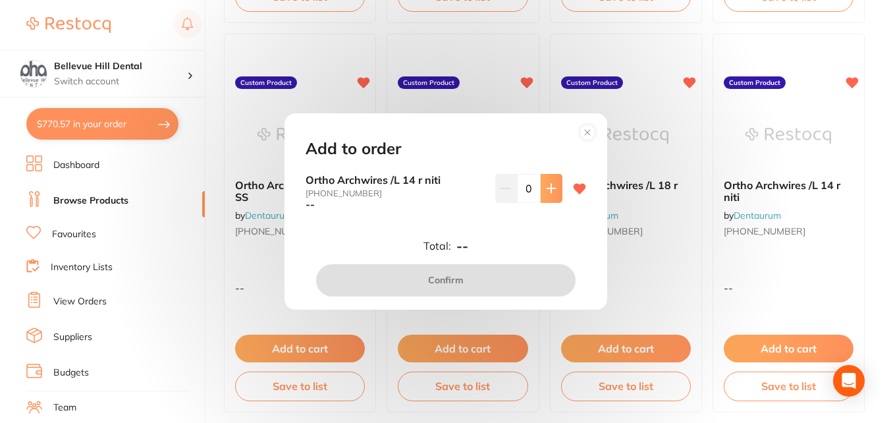
click at [551, 193] on icon at bounding box center [551, 188] width 11 height 11
type input "1"
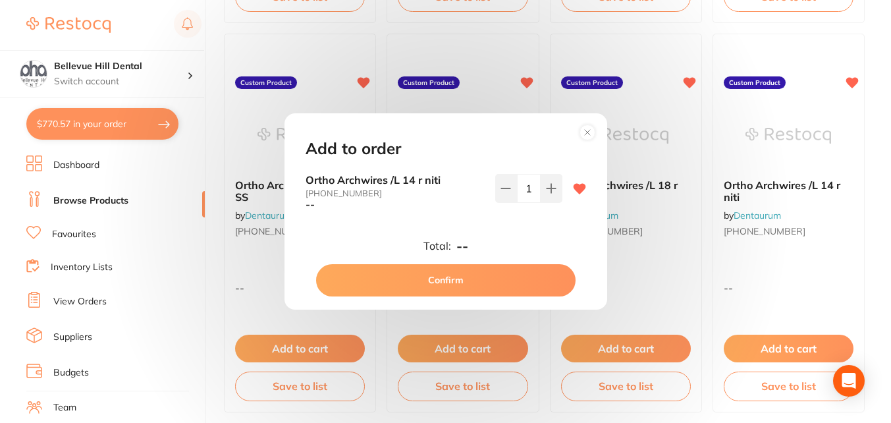
click at [516, 279] on button "Confirm" at bounding box center [446, 280] width 260 height 32
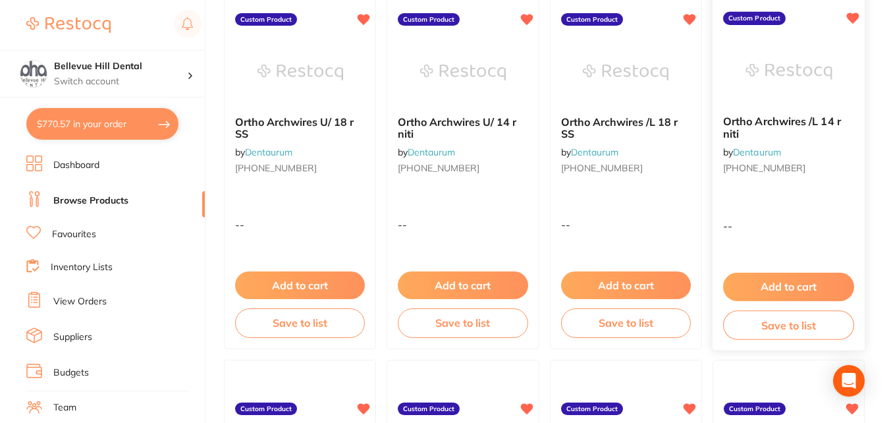
scroll to position [2940, 0]
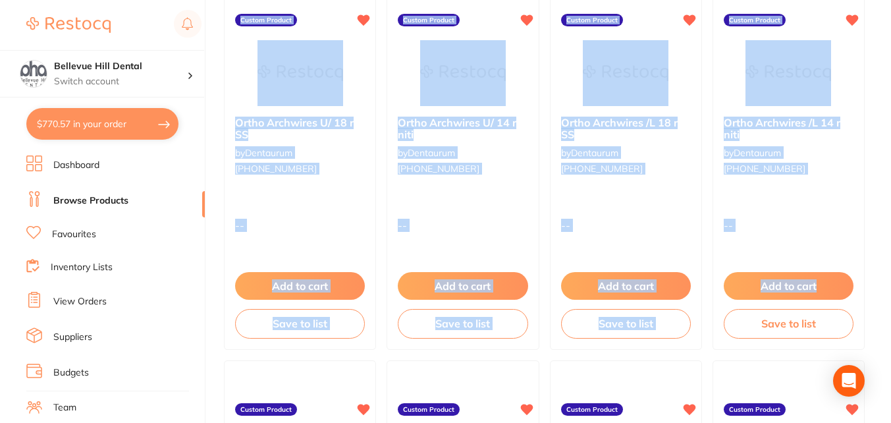
drag, startPoint x: 891, startPoint y: 272, endPoint x: 897, endPoint y: 343, distance: 71.4
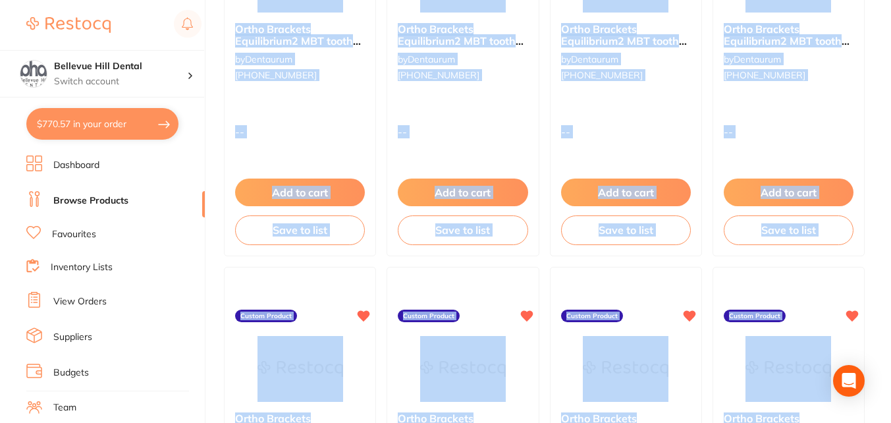
scroll to position [0, 0]
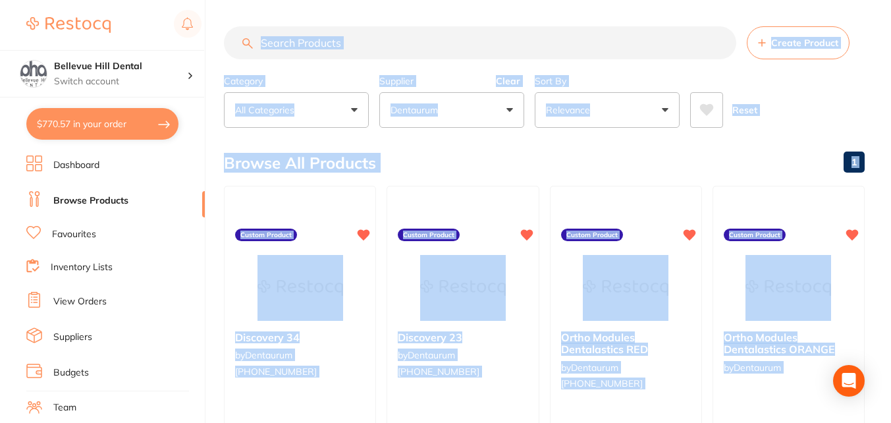
click at [360, 42] on input "search" at bounding box center [480, 42] width 513 height 33
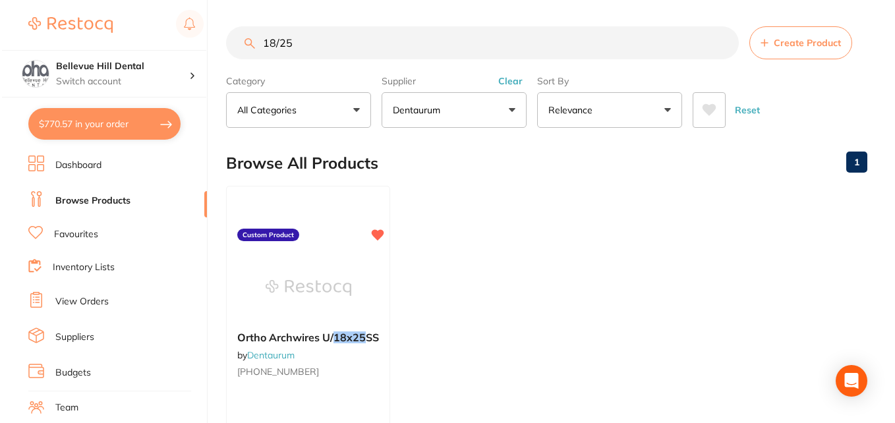
scroll to position [209, 0]
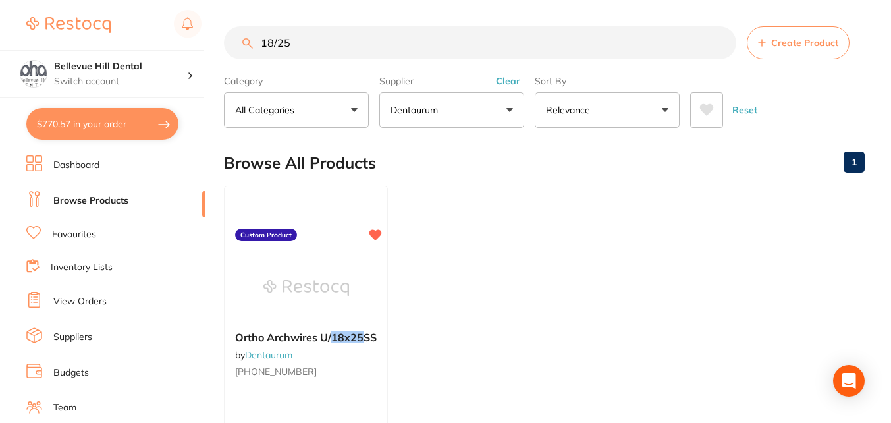
type input "18/25"
click at [125, 131] on button "$770.57 in your order" at bounding box center [102, 124] width 152 height 32
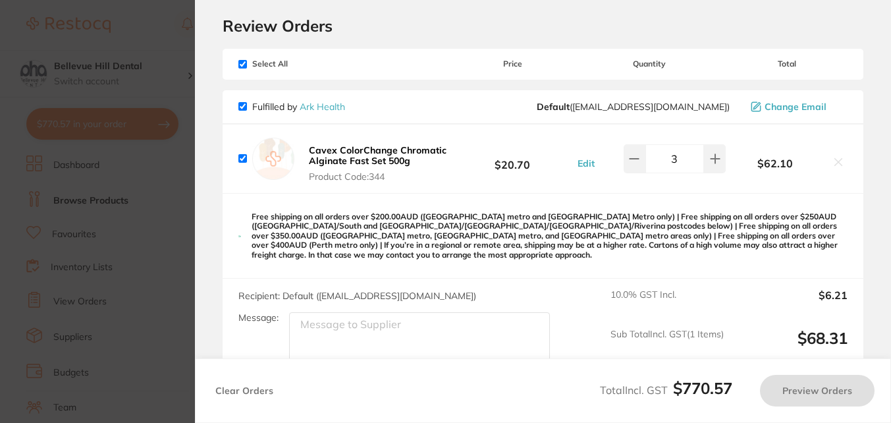
checkbox input "true"
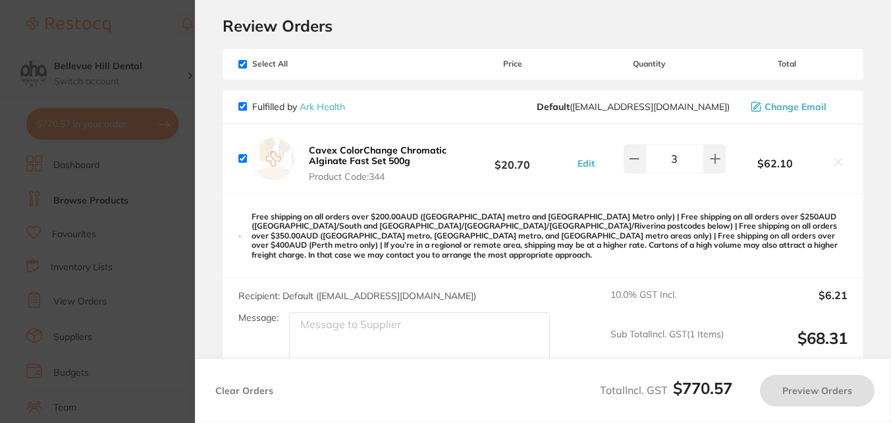
checkbox input "true"
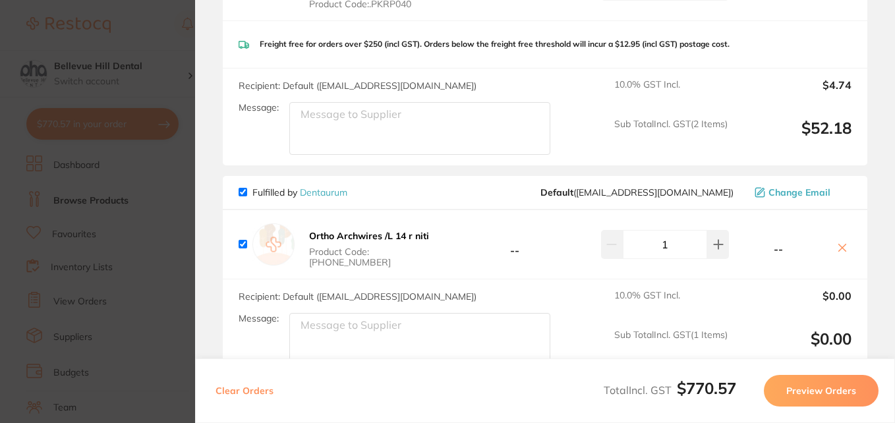
scroll to position [1445, 0]
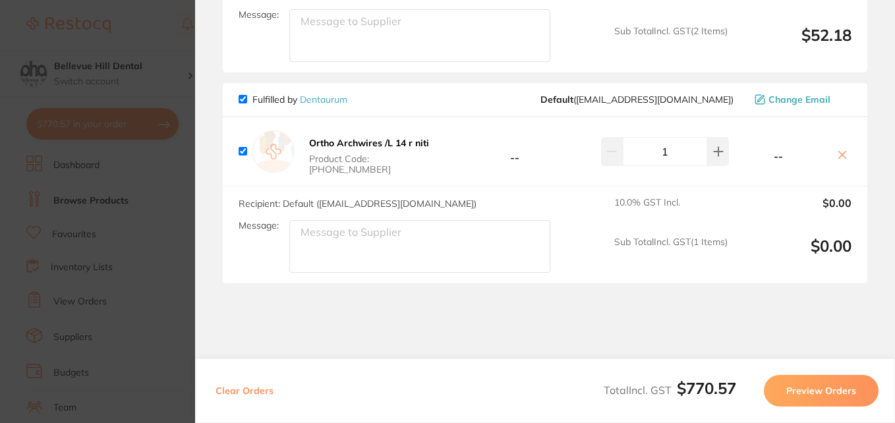
click at [839, 152] on icon at bounding box center [842, 155] width 7 height 7
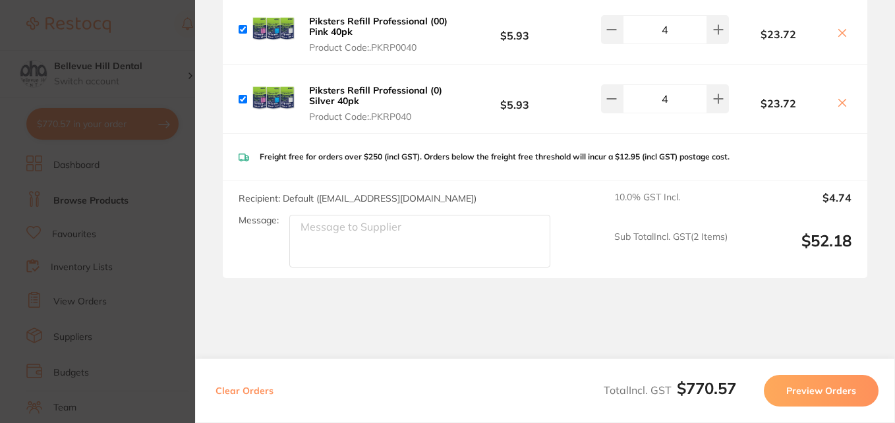
checkbox input "true"
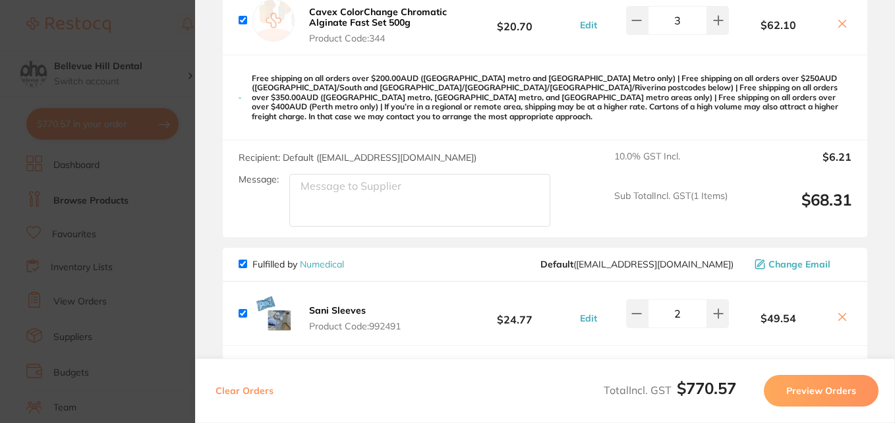
scroll to position [0, 0]
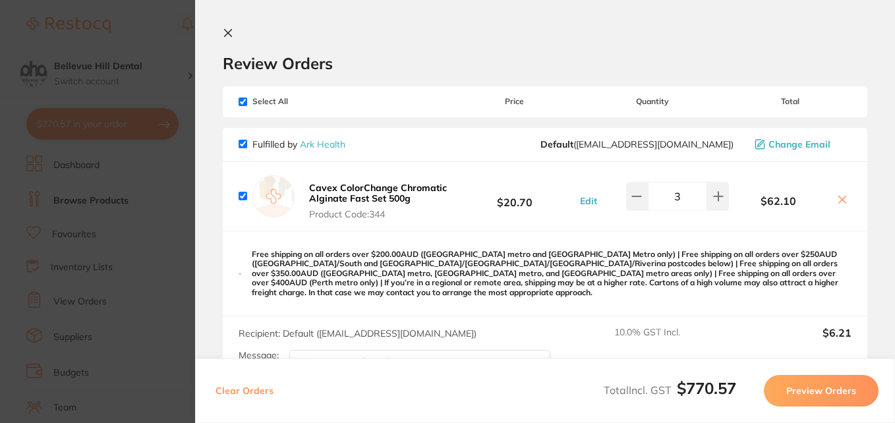
click at [227, 36] on icon at bounding box center [228, 33] width 11 height 11
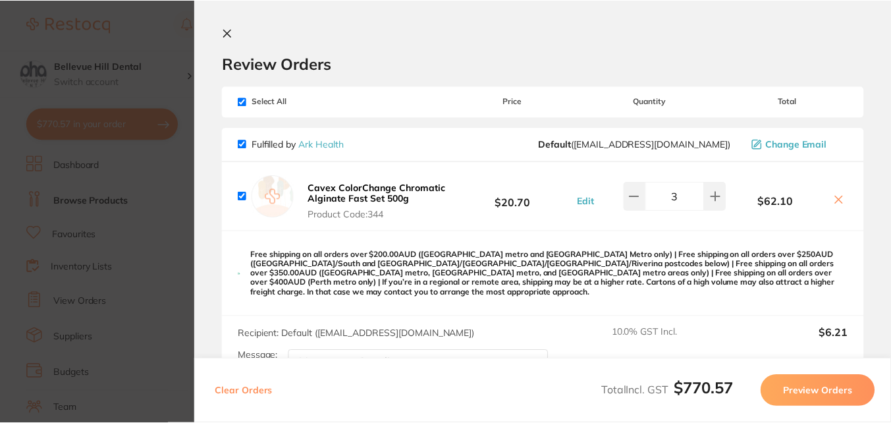
scroll to position [210, 0]
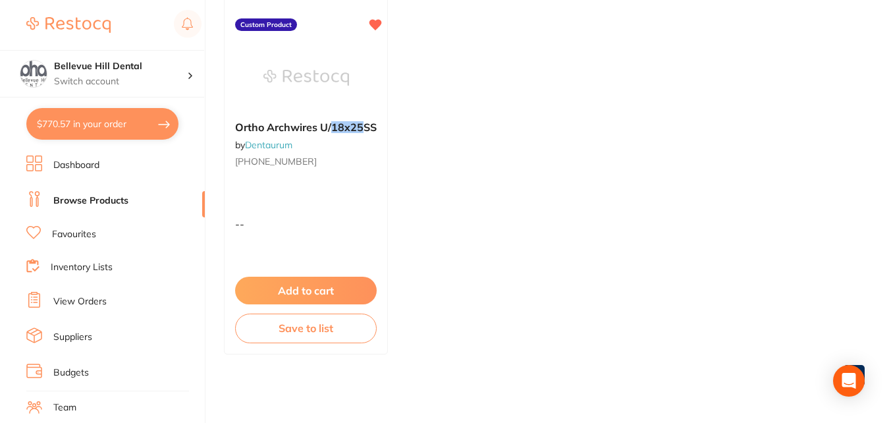
click at [121, 129] on button "$770.57 in your order" at bounding box center [102, 124] width 152 height 32
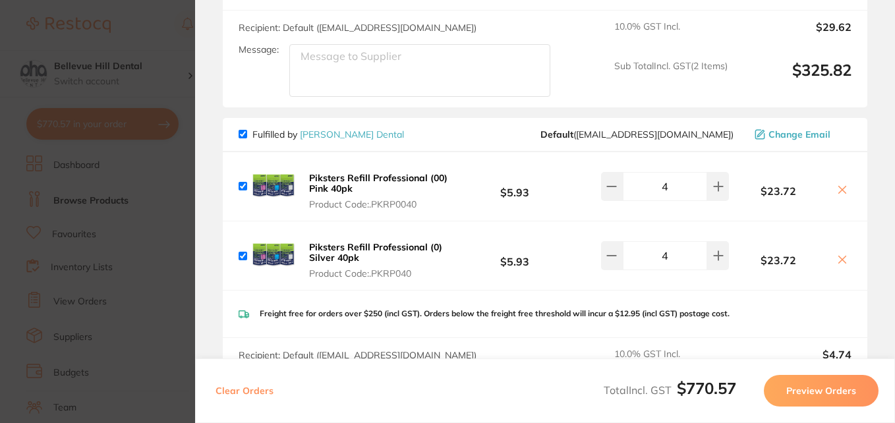
scroll to position [1240, 0]
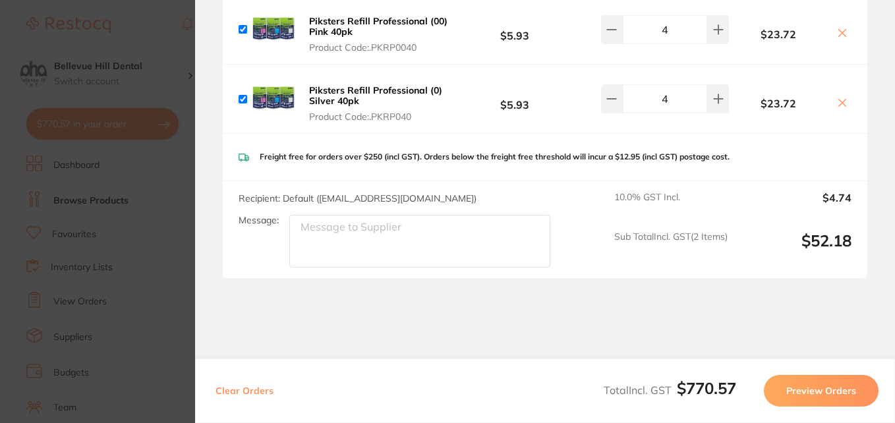
click at [812, 396] on button "Preview Orders" at bounding box center [821, 391] width 115 height 32
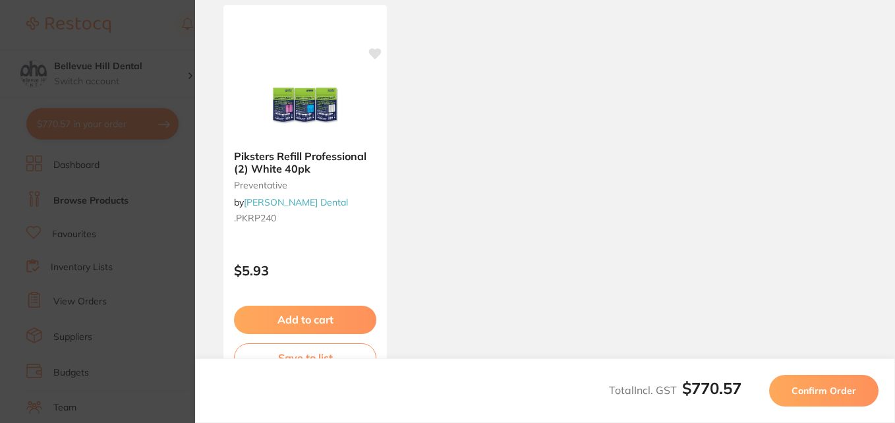
scroll to position [1329, 0]
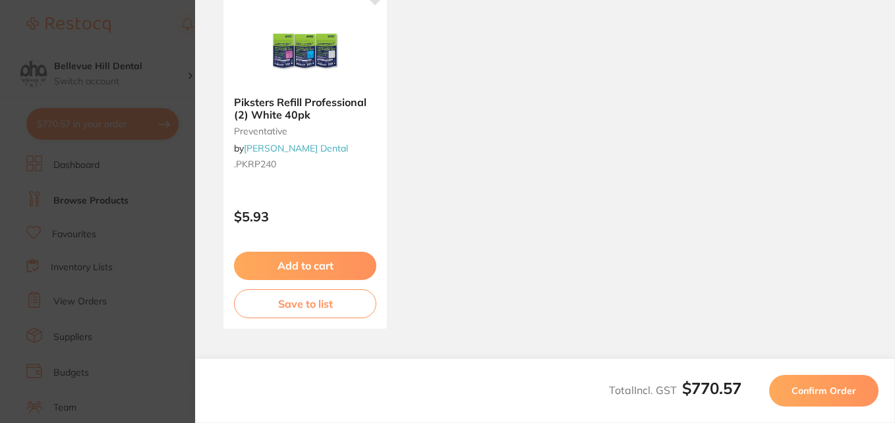
click at [814, 383] on button "Confirm Order" at bounding box center [823, 391] width 109 height 32
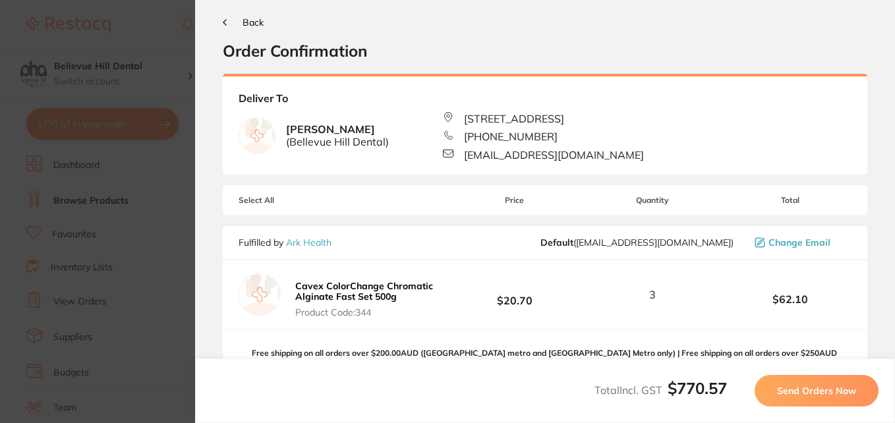
scroll to position [0, 0]
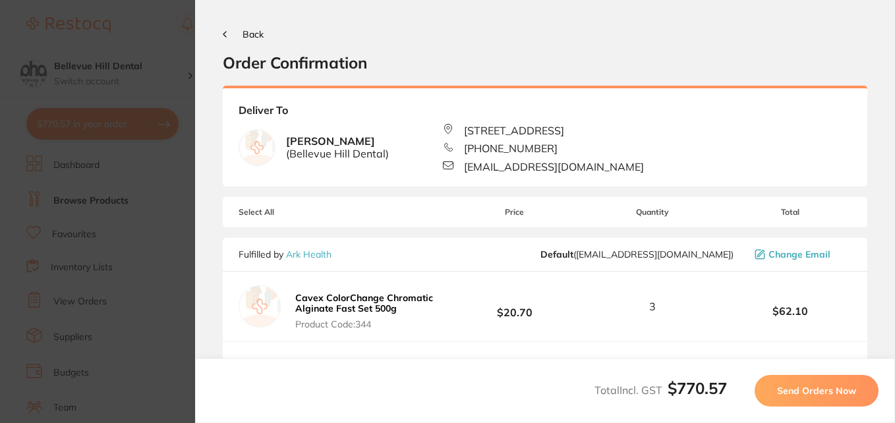
click at [814, 383] on button "Send Orders Now" at bounding box center [816, 391] width 124 height 32
